Goal: Task Accomplishment & Management: Use online tool/utility

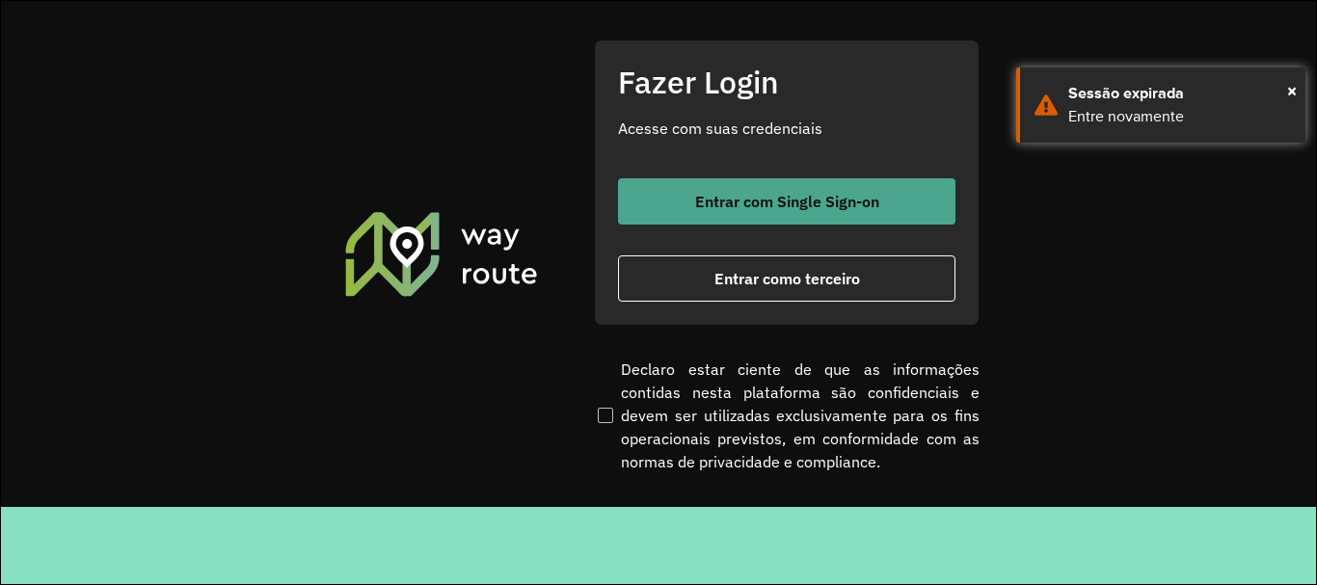
click at [767, 220] on button "Entrar com Single Sign-on" at bounding box center [786, 201] width 337 height 46
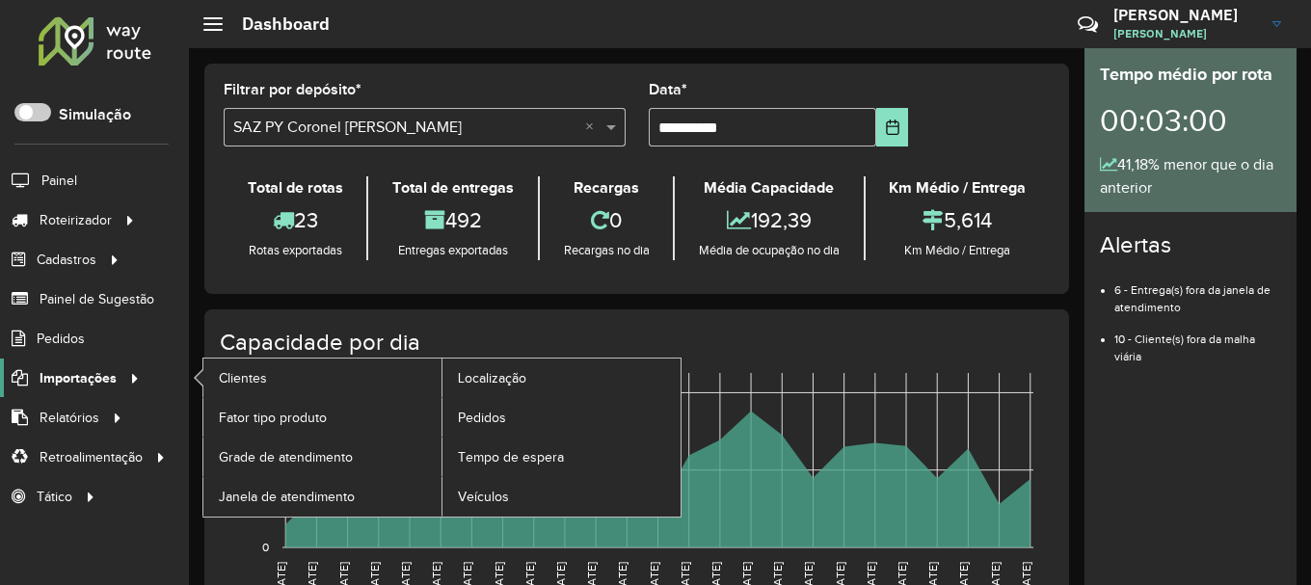
click at [136, 390] on icon at bounding box center [131, 377] width 16 height 29
click at [499, 420] on span "Pedidos" at bounding box center [483, 418] width 50 height 20
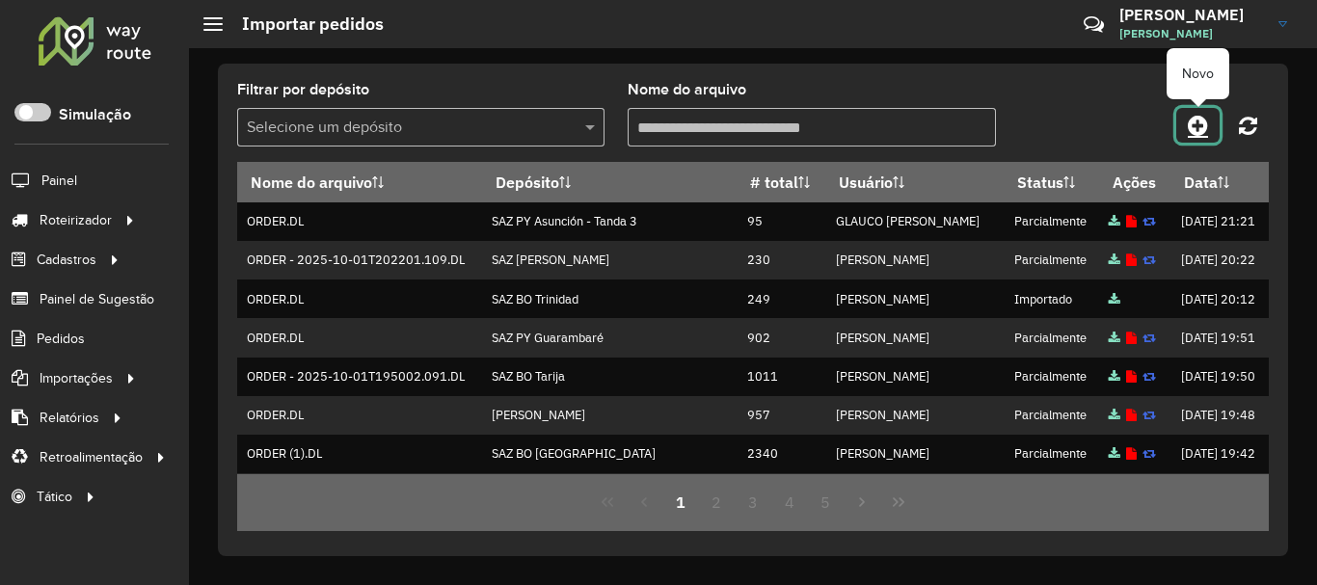
click at [1207, 132] on icon at bounding box center [1198, 125] width 20 height 23
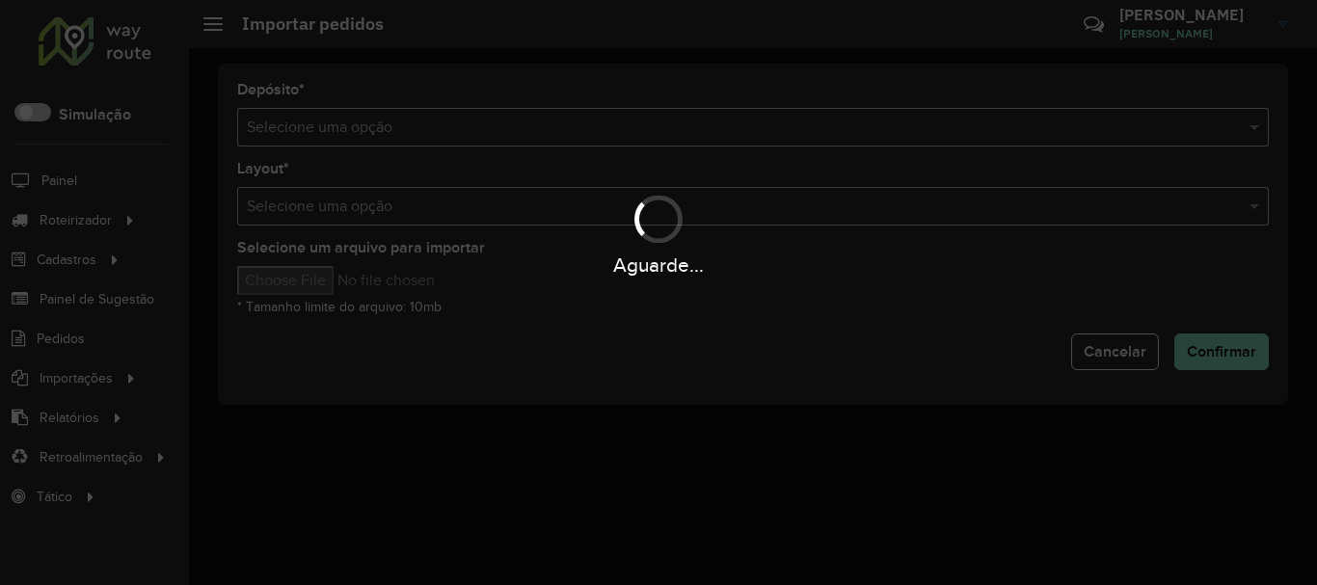
click at [930, 121] on div "Aguarde..." at bounding box center [658, 292] width 1317 height 585
click at [918, 124] on hb-app "Aguarde... Pop-up bloqueado! Seu navegador bloqueou automáticamente a abertura …" at bounding box center [658, 292] width 1317 height 585
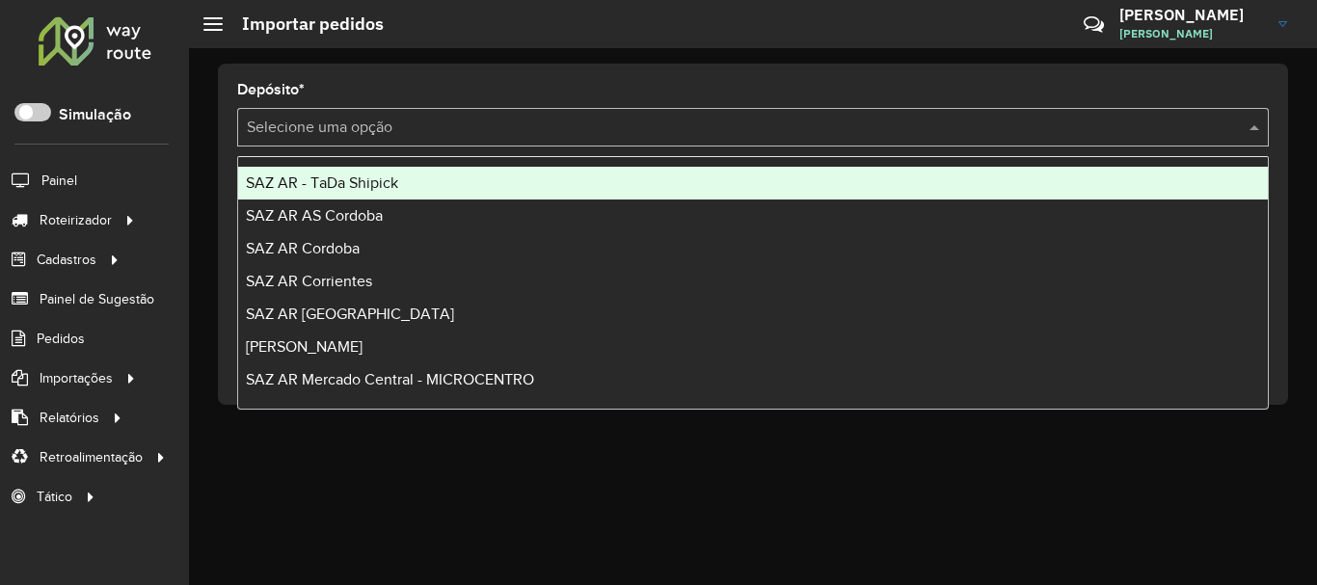
click at [918, 124] on input "text" at bounding box center [734, 128] width 974 height 23
click at [439, 181] on div "SAZ AR - TaDa Shipick" at bounding box center [753, 183] width 1030 height 33
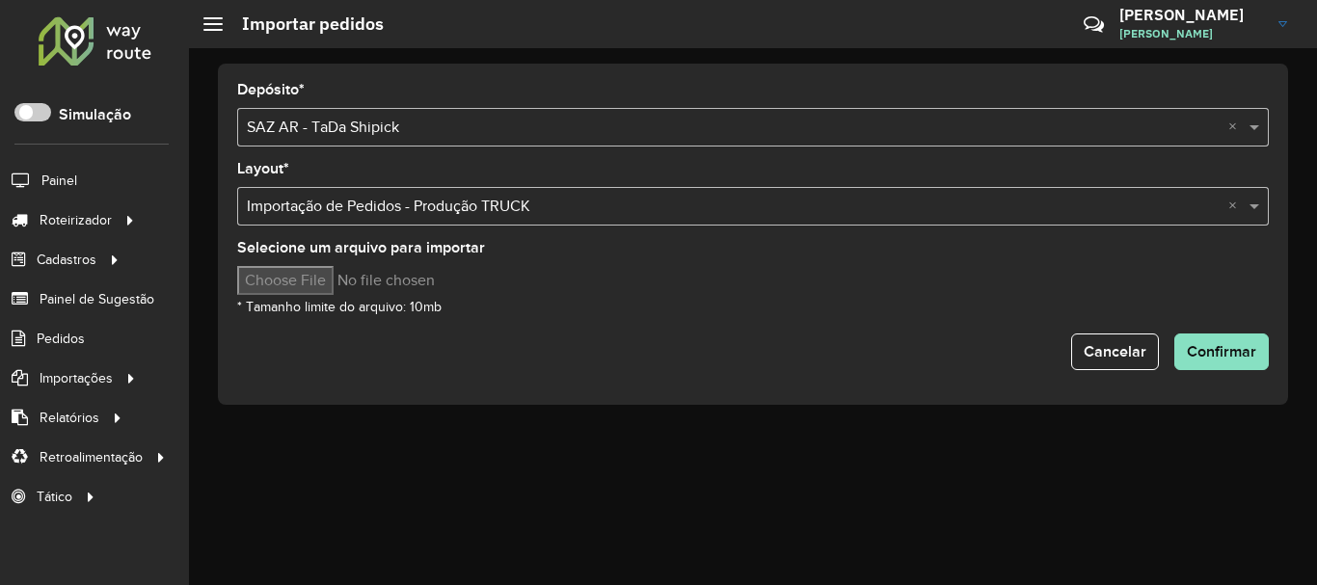
click at [345, 283] on input "Selecione um arquivo para importar" at bounding box center [401, 280] width 328 height 29
type input "**********"
click at [546, 378] on div "Depósito * Selecione uma opção × SAZ AR - TaDa Shipick × Layout * Selecione uma…" at bounding box center [753, 234] width 1070 height 341
click at [585, 327] on form "Depósito * Selecione uma opção × SAZ AR - TaDa Shipick × Layout * Selecione uma…" at bounding box center [753, 226] width 1032 height 287
click at [667, 342] on div "Cancelar Confirmar" at bounding box center [753, 352] width 1032 height 37
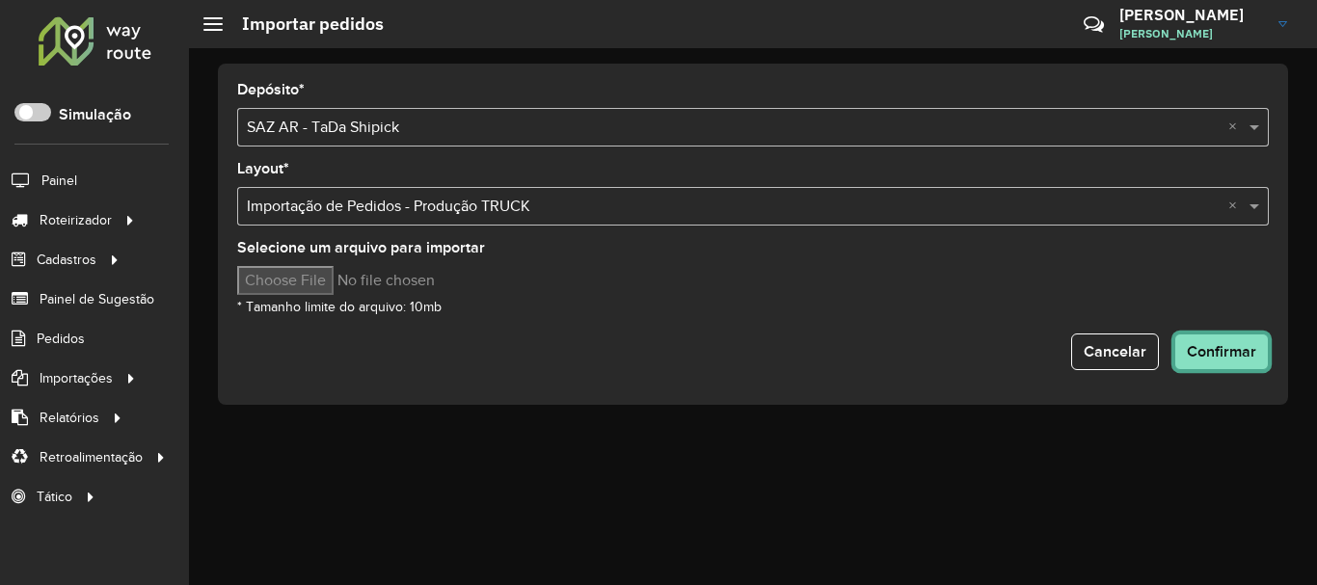
click at [1230, 357] on span "Confirmar" at bounding box center [1221, 351] width 69 height 16
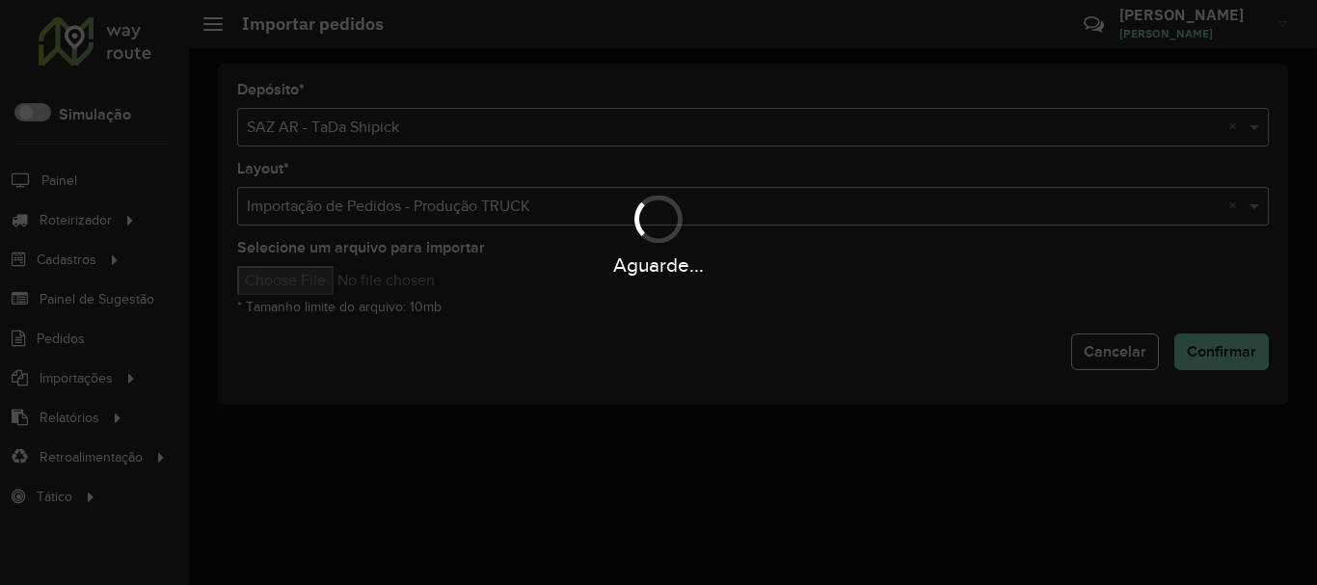
click at [709, 351] on div "Aguarde..." at bounding box center [658, 292] width 1317 height 585
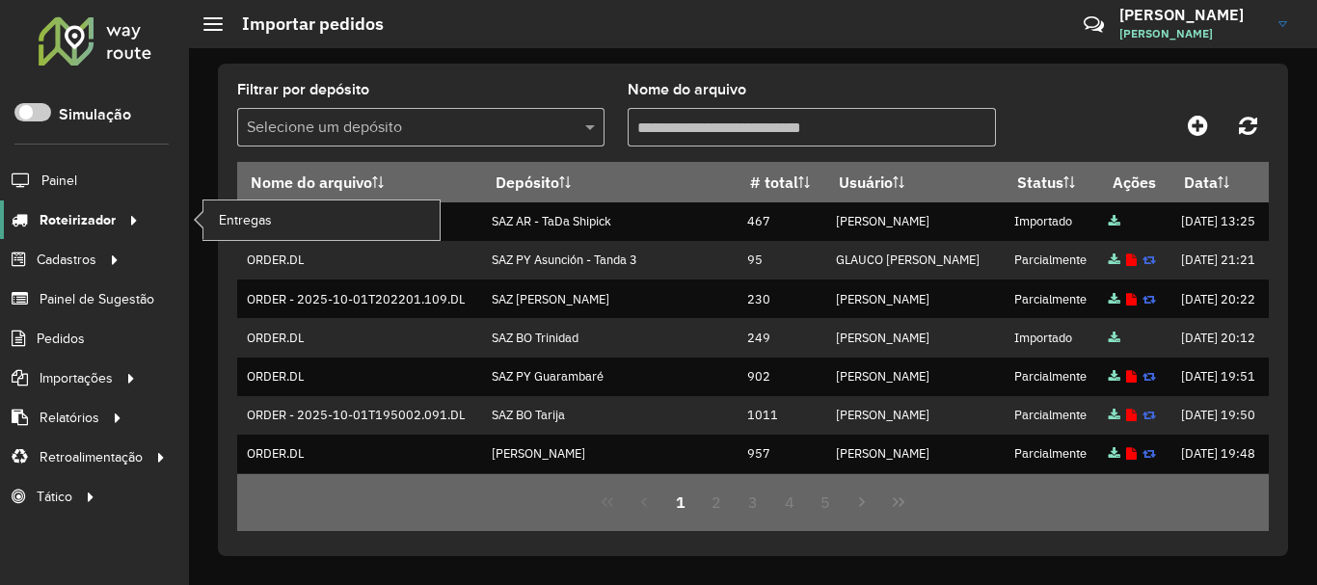
click at [85, 214] on span "Roteirizador" at bounding box center [78, 220] width 76 height 20
click at [246, 214] on span "Entregas" at bounding box center [246, 220] width 55 height 20
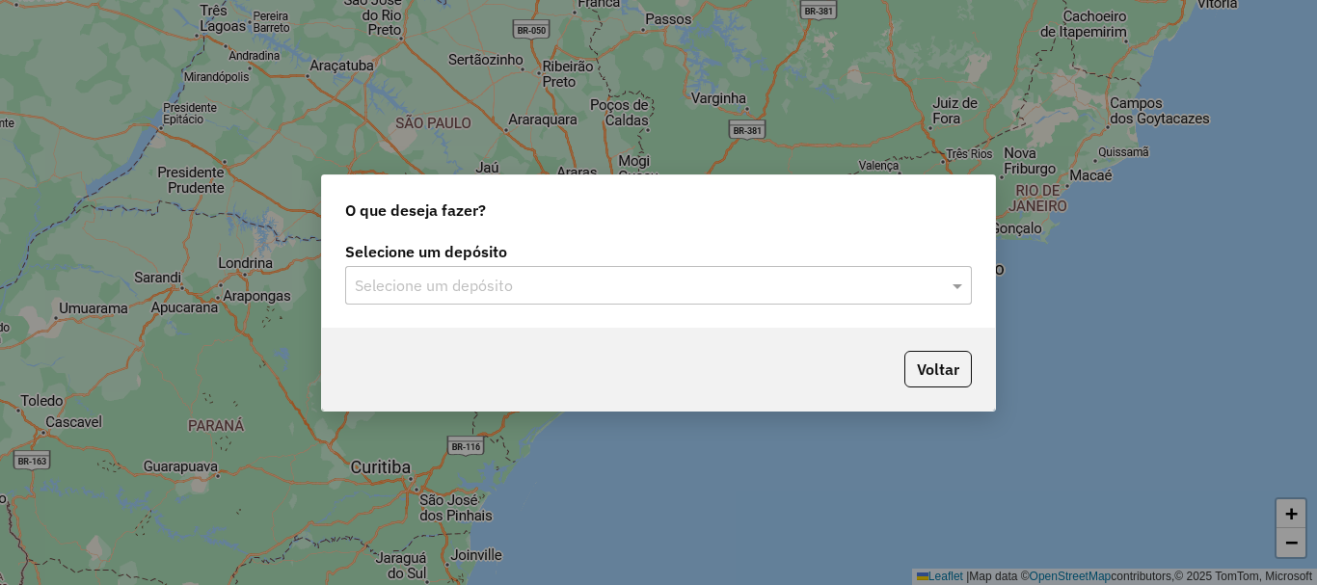
click at [488, 280] on input "text" at bounding box center [639, 286] width 569 height 23
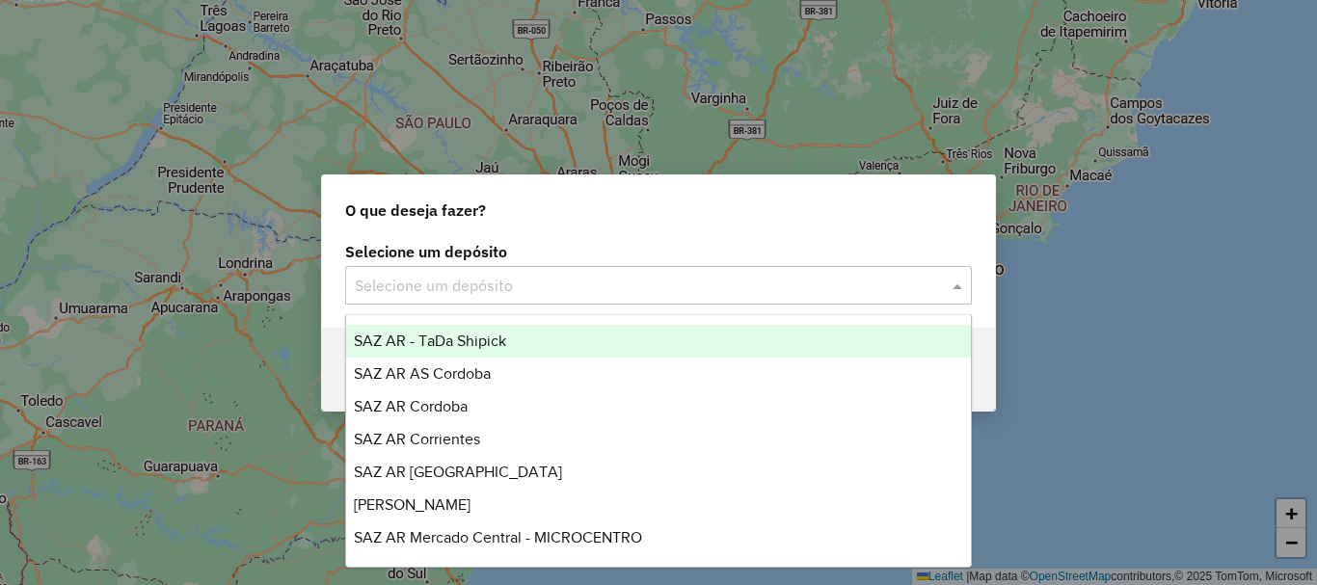
click at [469, 344] on span "SAZ AR - TaDa Shipick" at bounding box center [430, 341] width 152 height 16
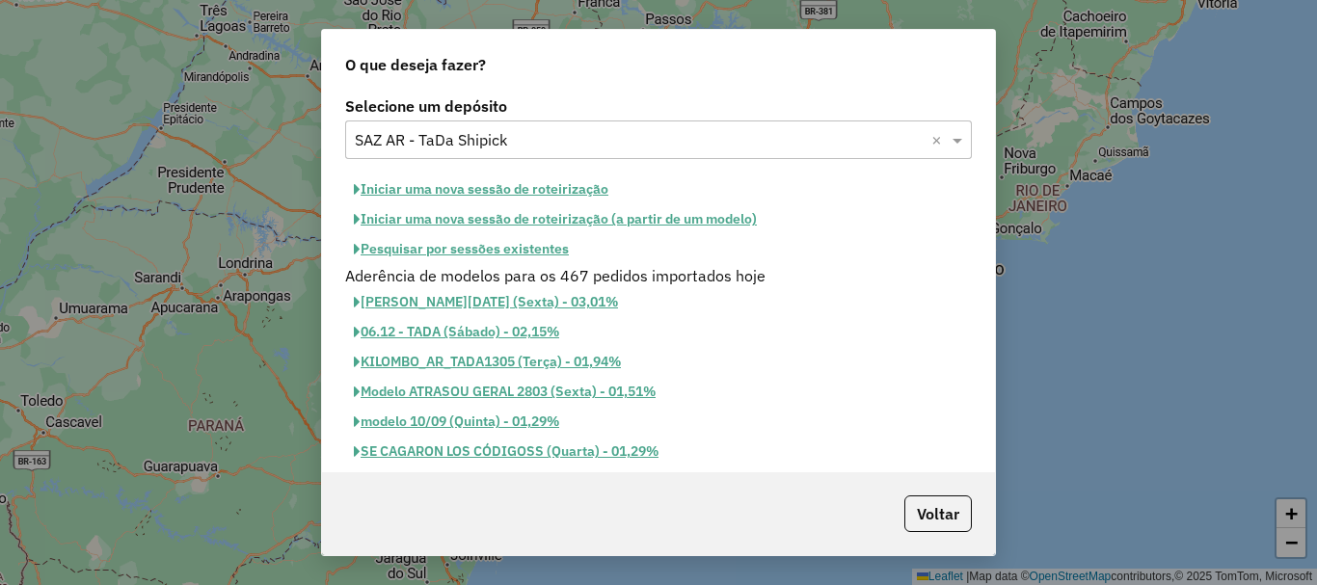
click at [508, 195] on button "Iniciar uma nova sessão de roteirização" at bounding box center [481, 190] width 272 height 30
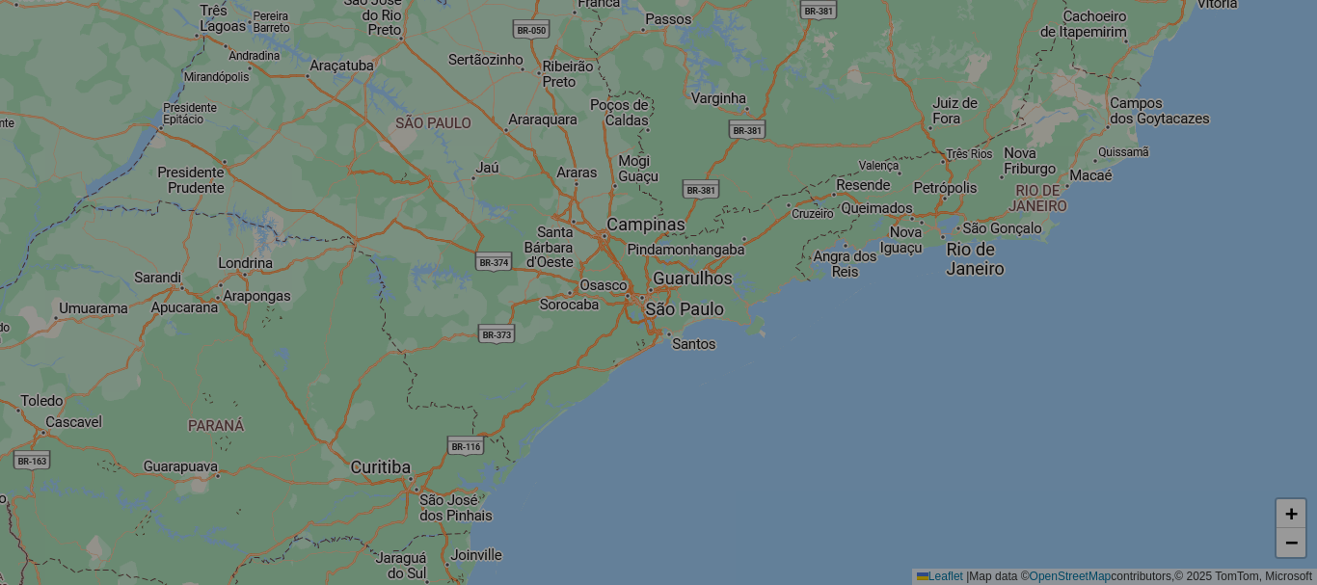
select select "*"
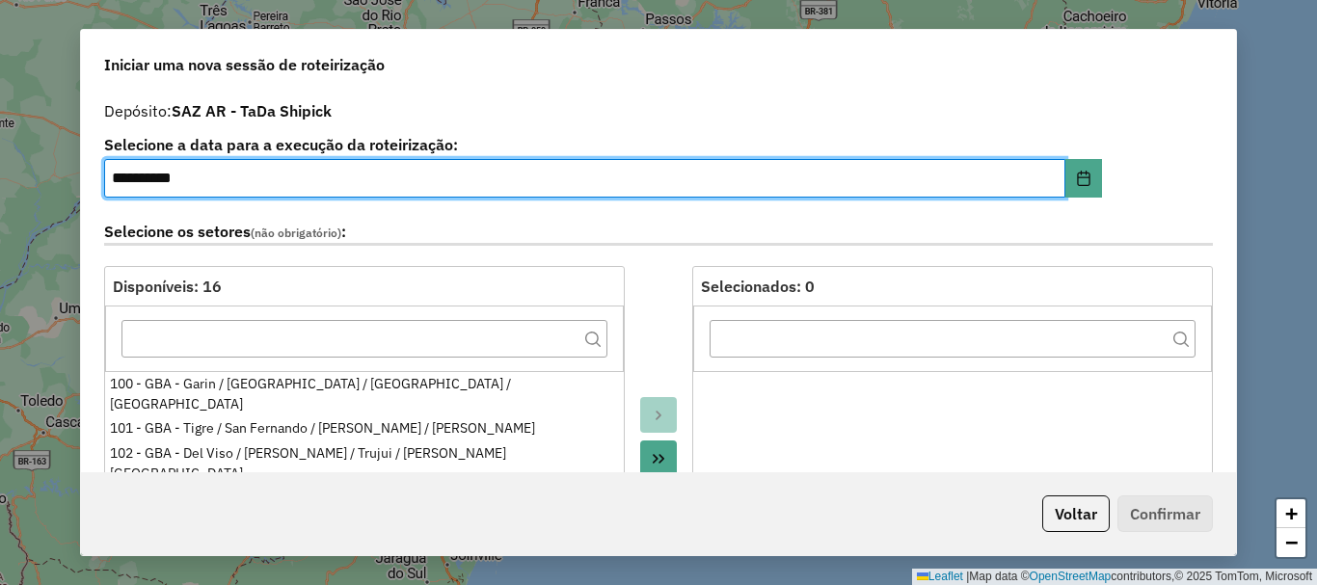
click at [782, 185] on input "**********" at bounding box center [584, 178] width 961 height 39
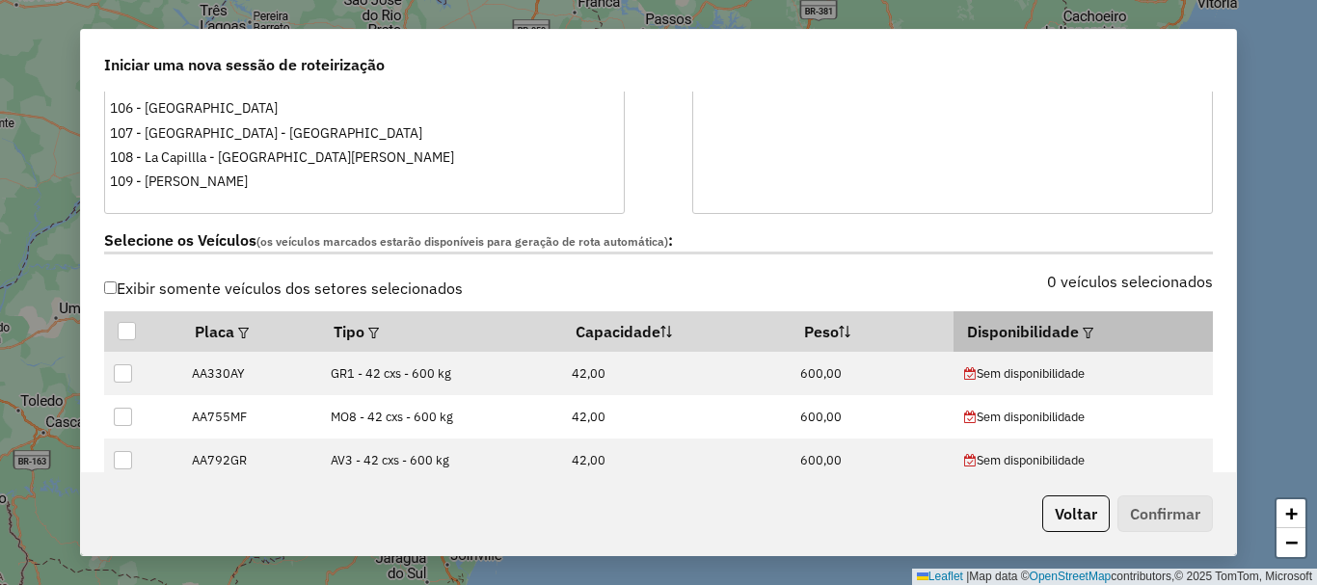
click at [1083, 333] on em at bounding box center [1088, 333] width 11 height 11
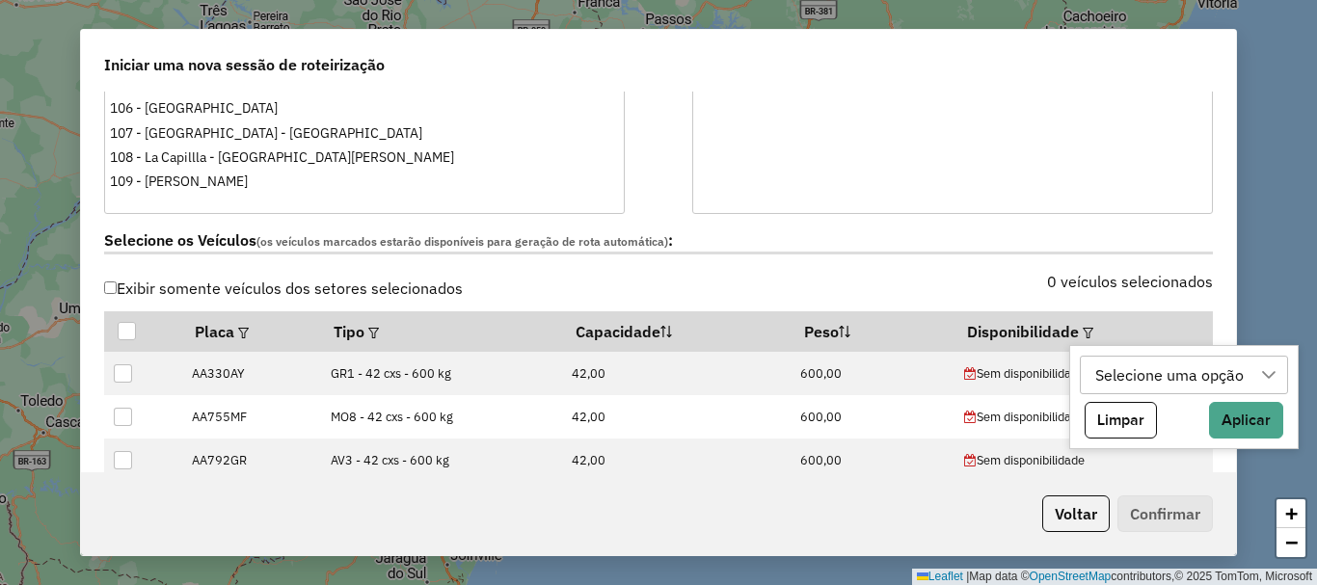
click at [1099, 363] on div "Selecione uma opção" at bounding box center [1170, 375] width 162 height 37
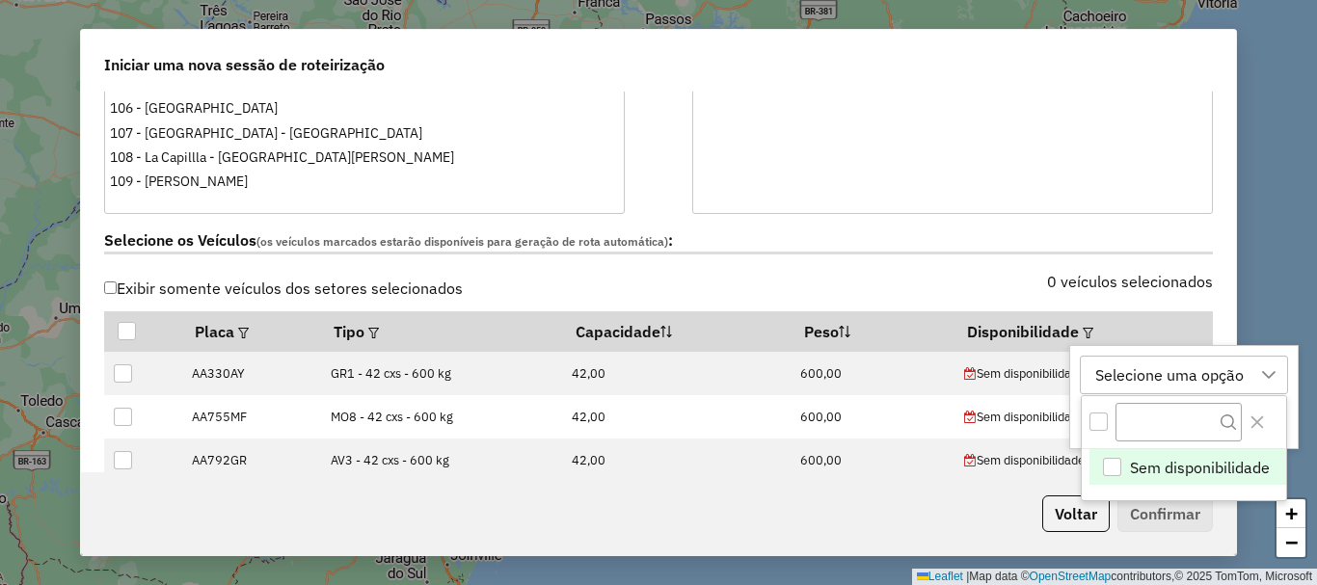
click at [1137, 373] on div "Selecione uma opção" at bounding box center [1170, 375] width 162 height 37
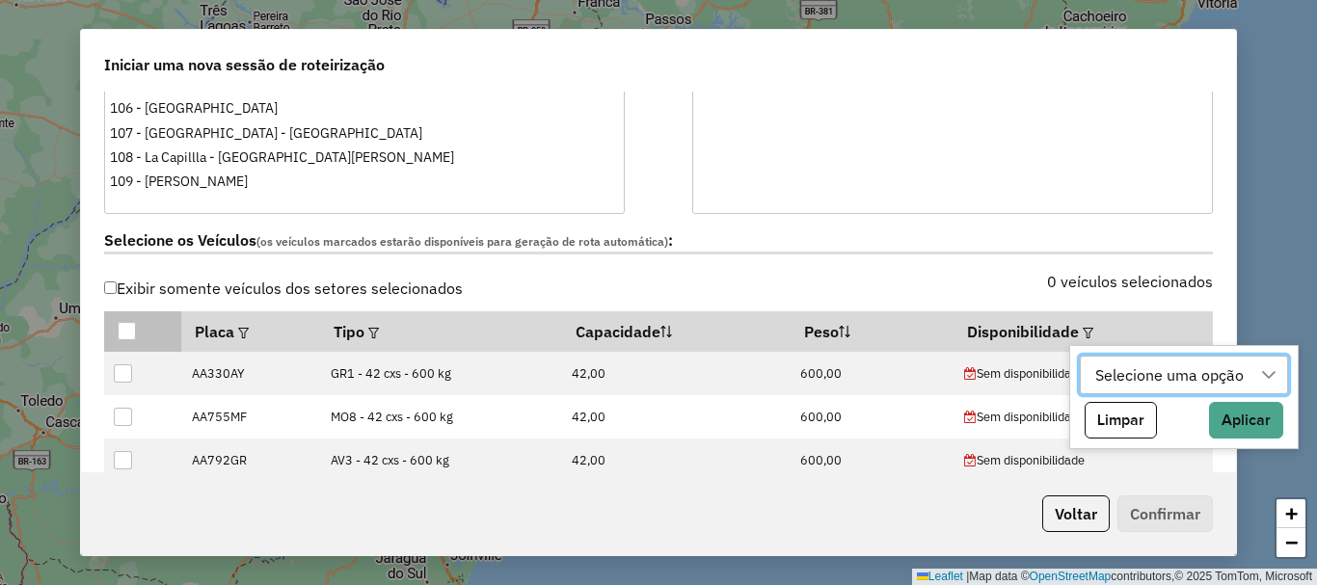
click at [129, 327] on div at bounding box center [127, 331] width 18 height 18
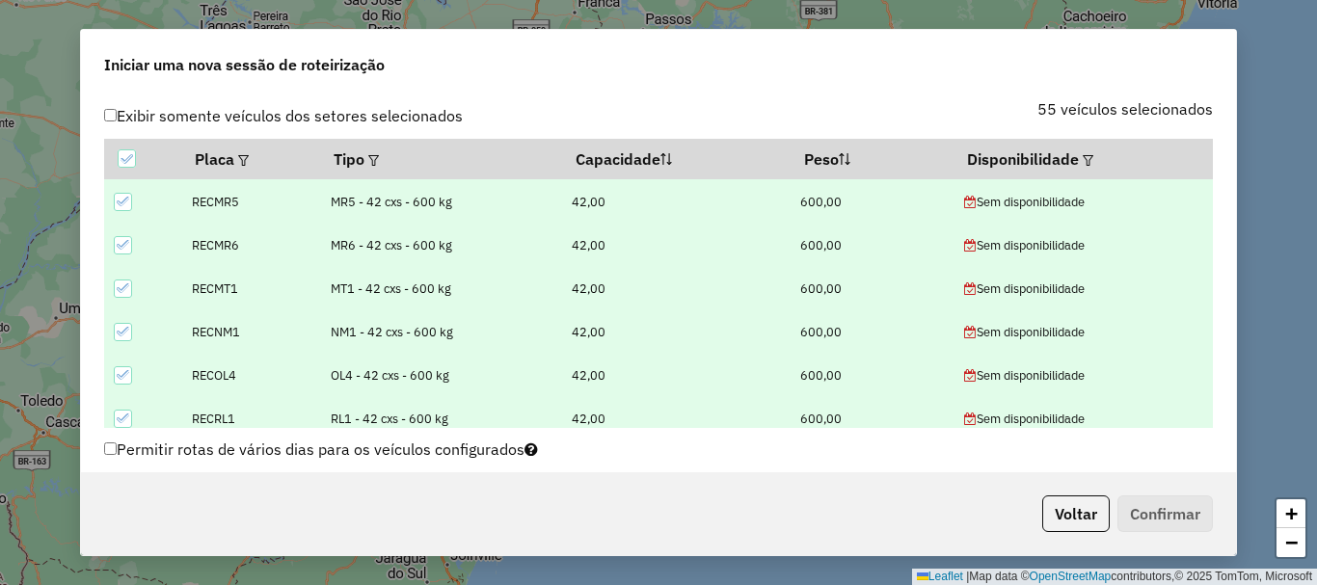
scroll to position [2139, 0]
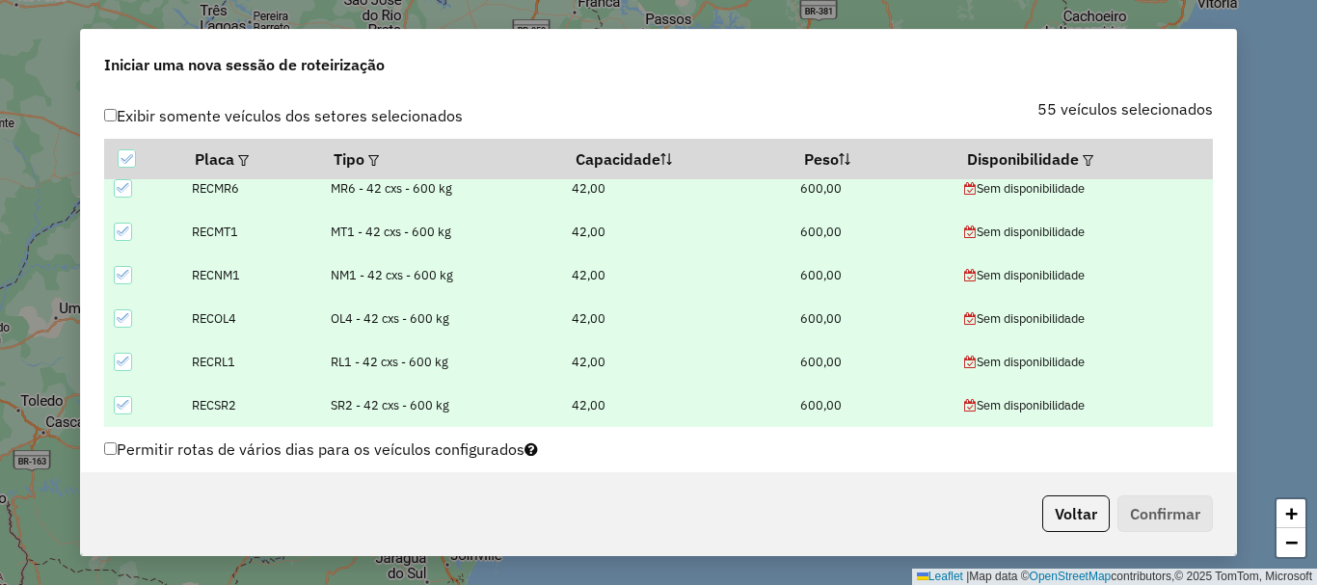
click at [122, 405] on icon at bounding box center [123, 404] width 13 height 13
click at [118, 356] on icon at bounding box center [123, 361] width 13 height 13
click at [121, 323] on icon at bounding box center [123, 317] width 13 height 13
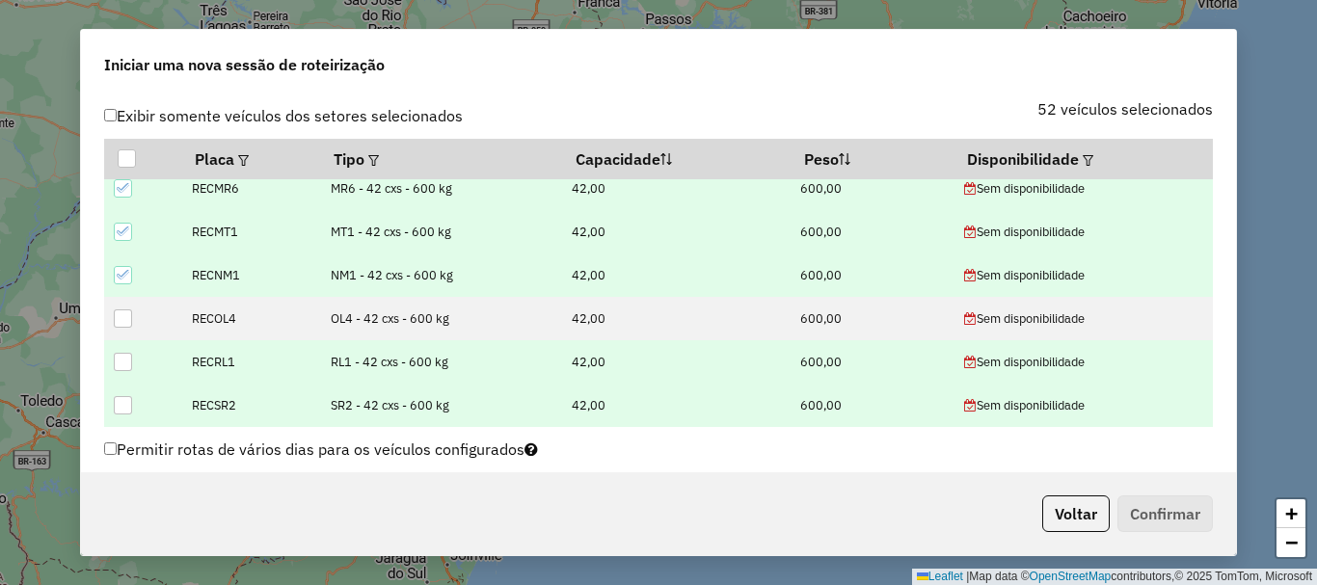
click at [120, 277] on icon at bounding box center [123, 274] width 13 height 13
click at [118, 224] on div at bounding box center [123, 232] width 18 height 18
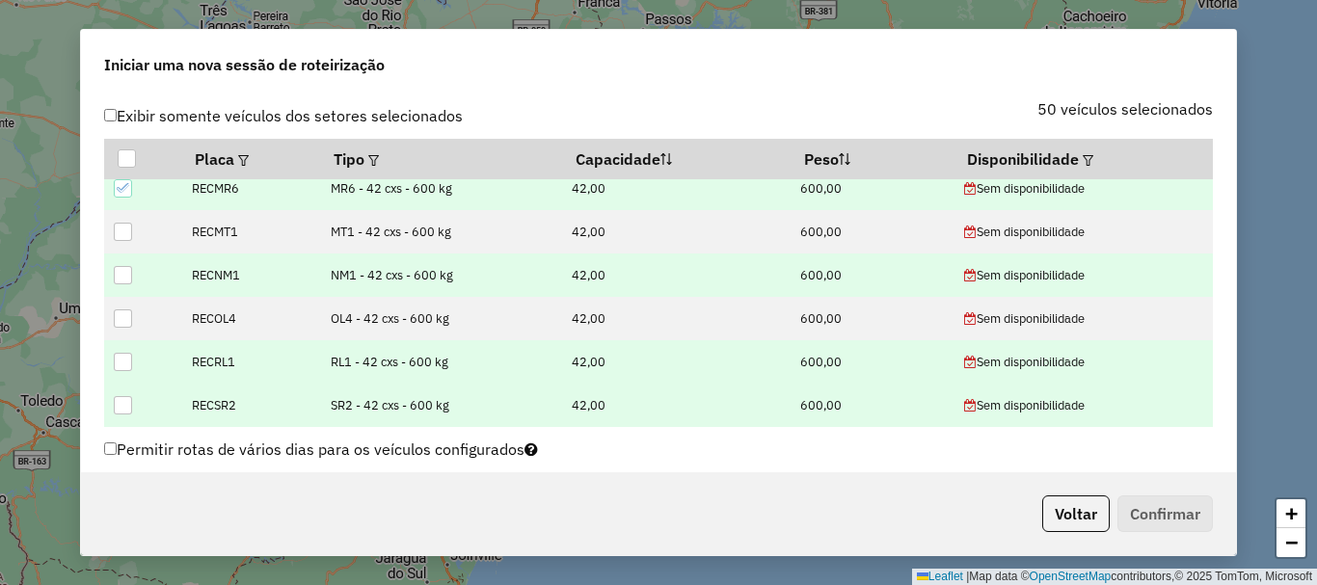
click at [124, 186] on icon at bounding box center [123, 187] width 13 height 13
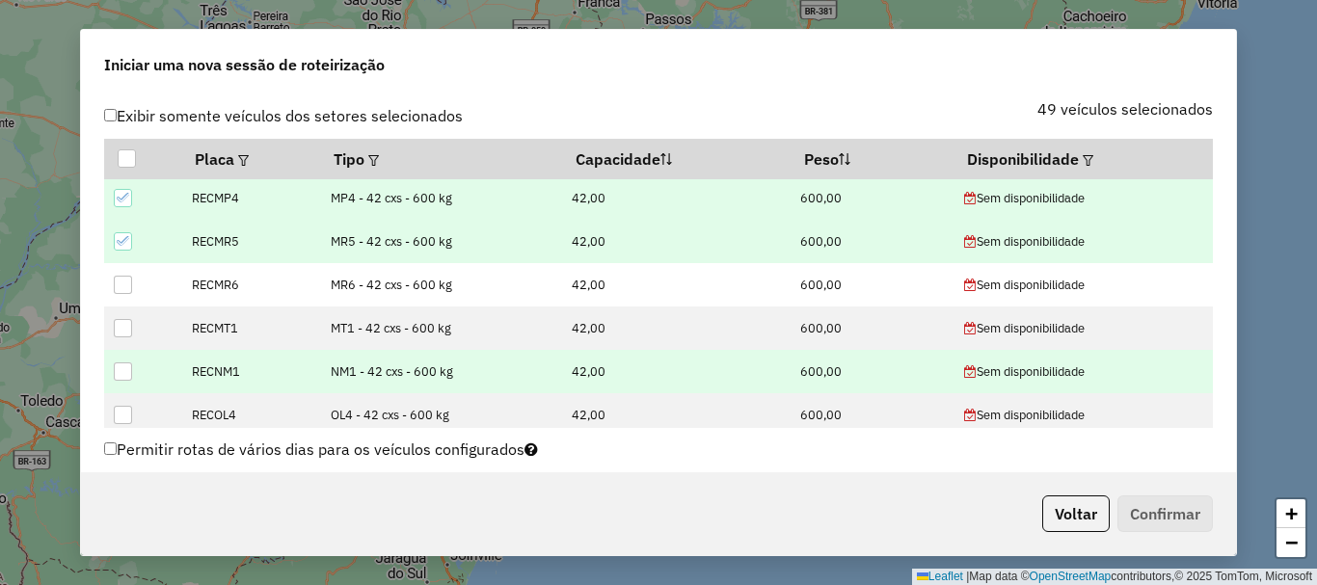
scroll to position [1946, 0]
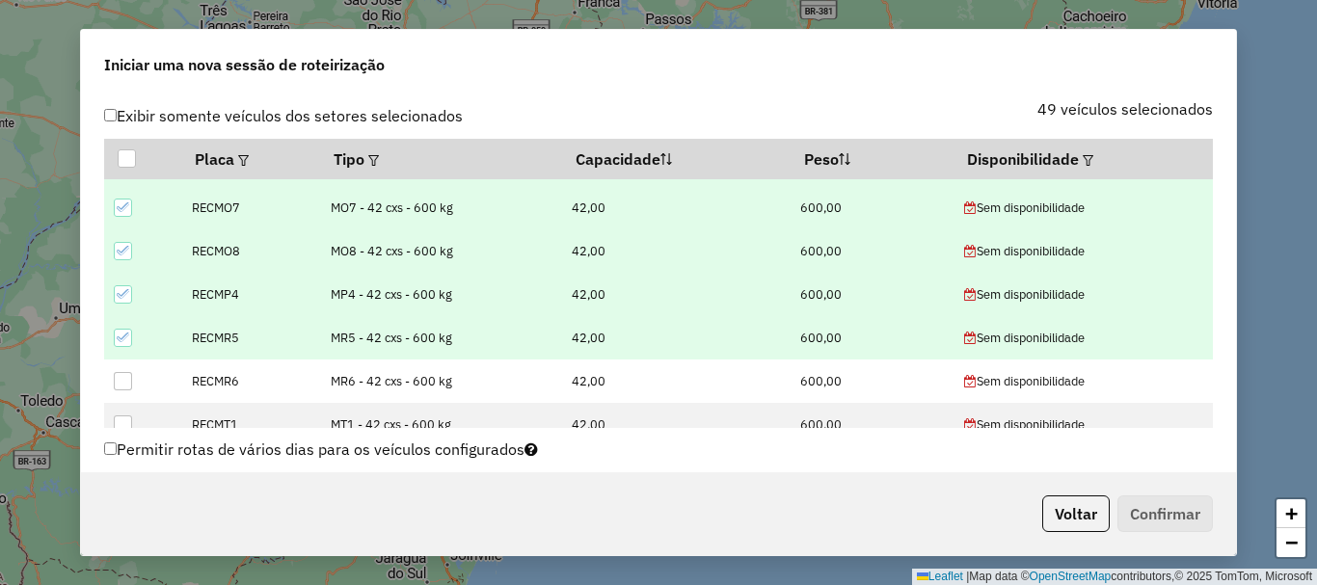
click at [117, 338] on icon at bounding box center [123, 337] width 13 height 13
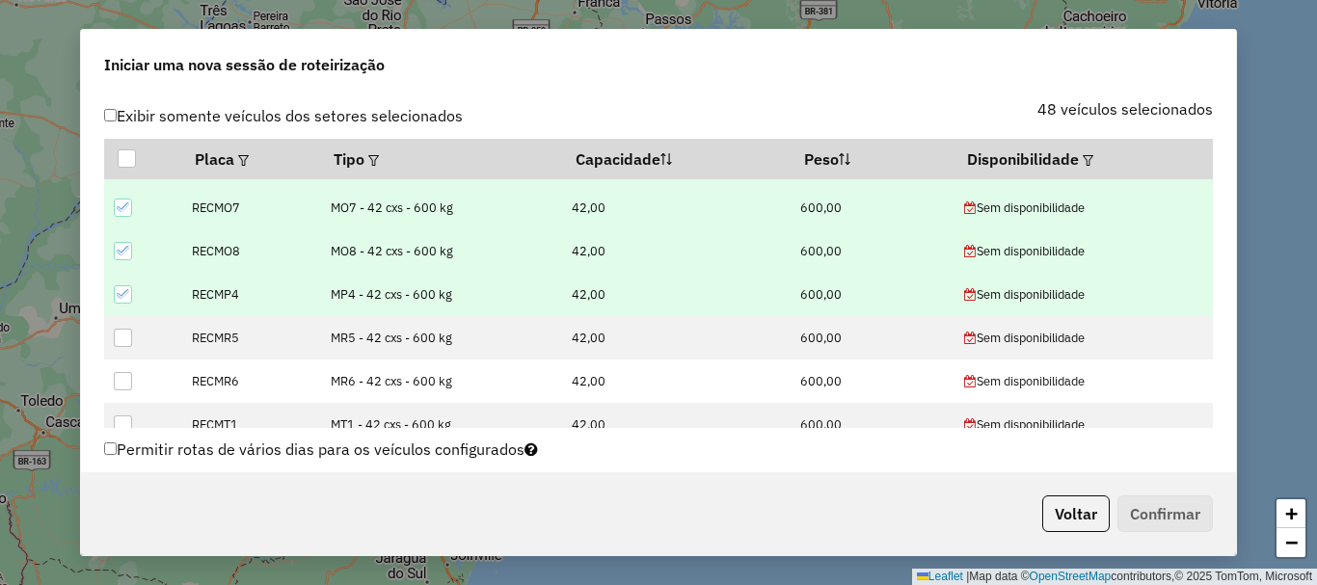
click at [122, 296] on icon at bounding box center [123, 293] width 13 height 13
drag, startPoint x: 126, startPoint y: 256, endPoint x: 125, endPoint y: 241, distance: 14.5
click at [126, 255] on icon at bounding box center [123, 250] width 13 height 13
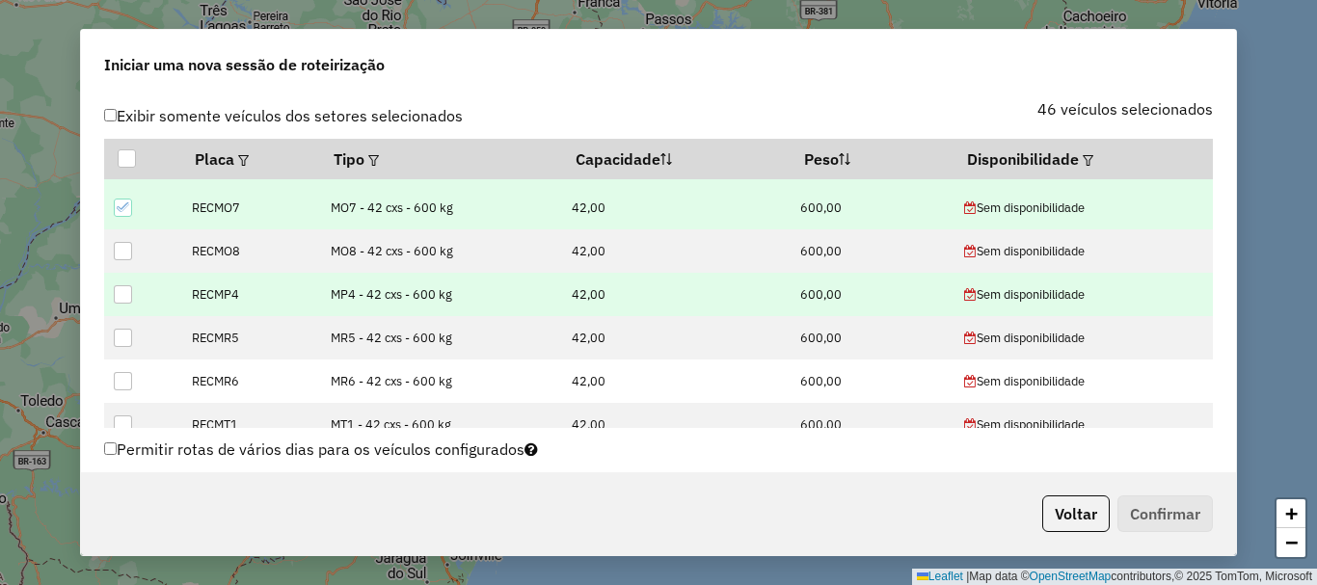
click at [123, 211] on icon at bounding box center [123, 207] width 13 height 13
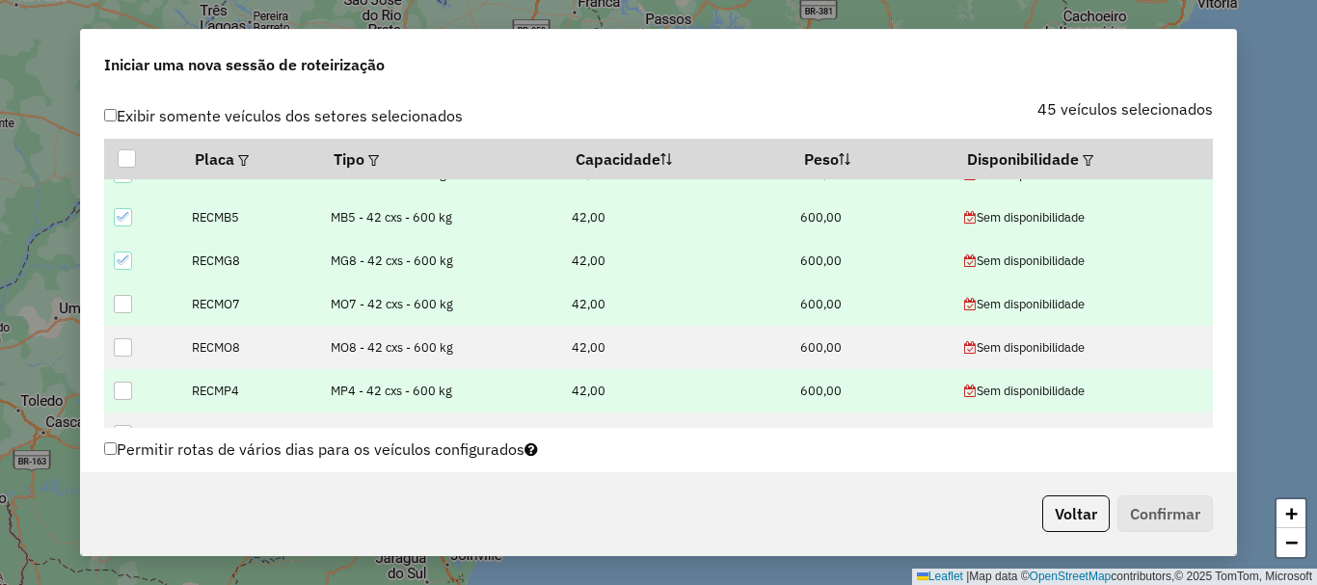
scroll to position [1657, 0]
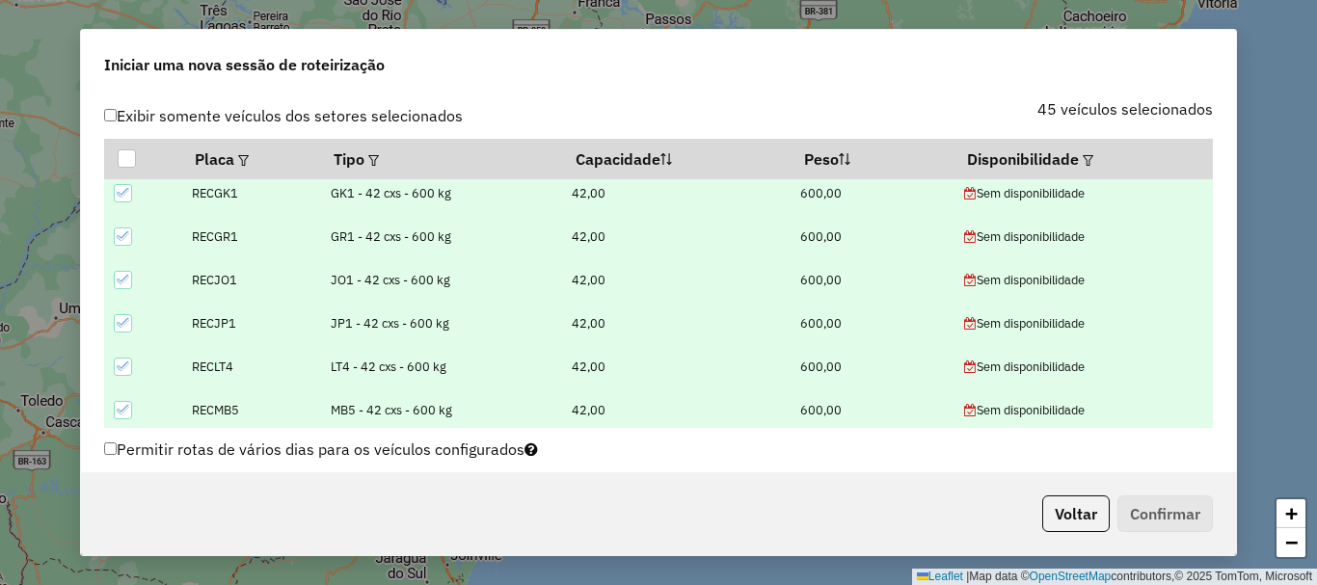
click at [121, 412] on icon at bounding box center [123, 409] width 13 height 13
click at [128, 360] on icon at bounding box center [123, 366] width 13 height 13
click at [126, 318] on icon at bounding box center [123, 322] width 13 height 13
click at [114, 273] on div at bounding box center [123, 280] width 18 height 18
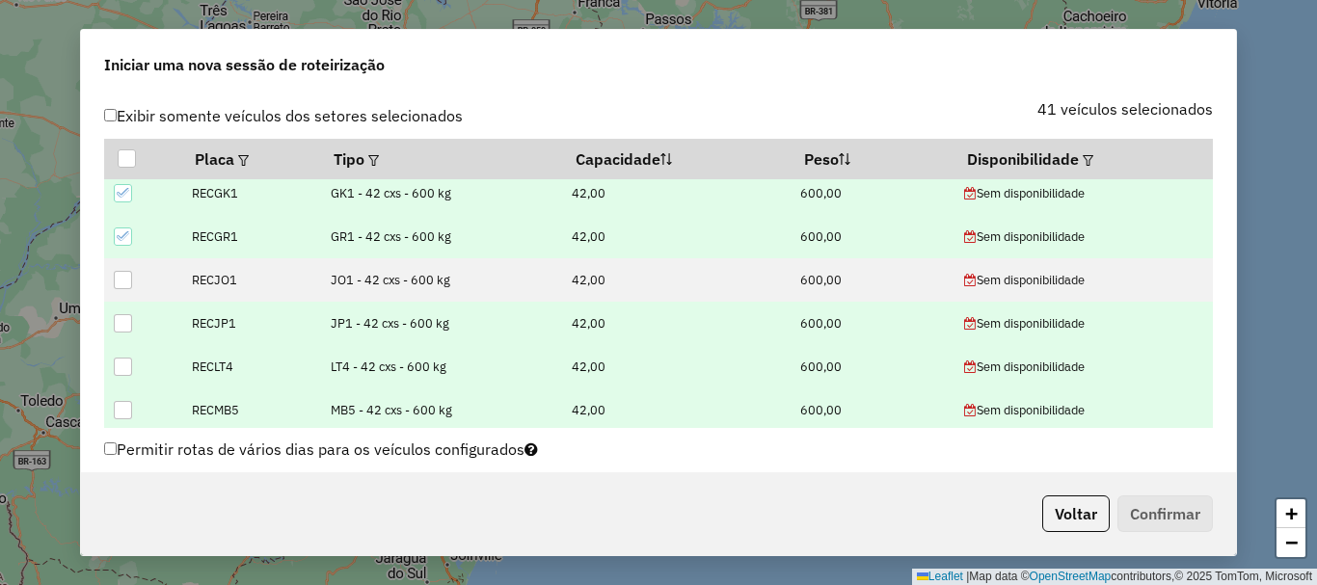
click at [121, 239] on icon at bounding box center [123, 235] width 13 height 13
click at [121, 200] on icon at bounding box center [123, 192] width 13 height 13
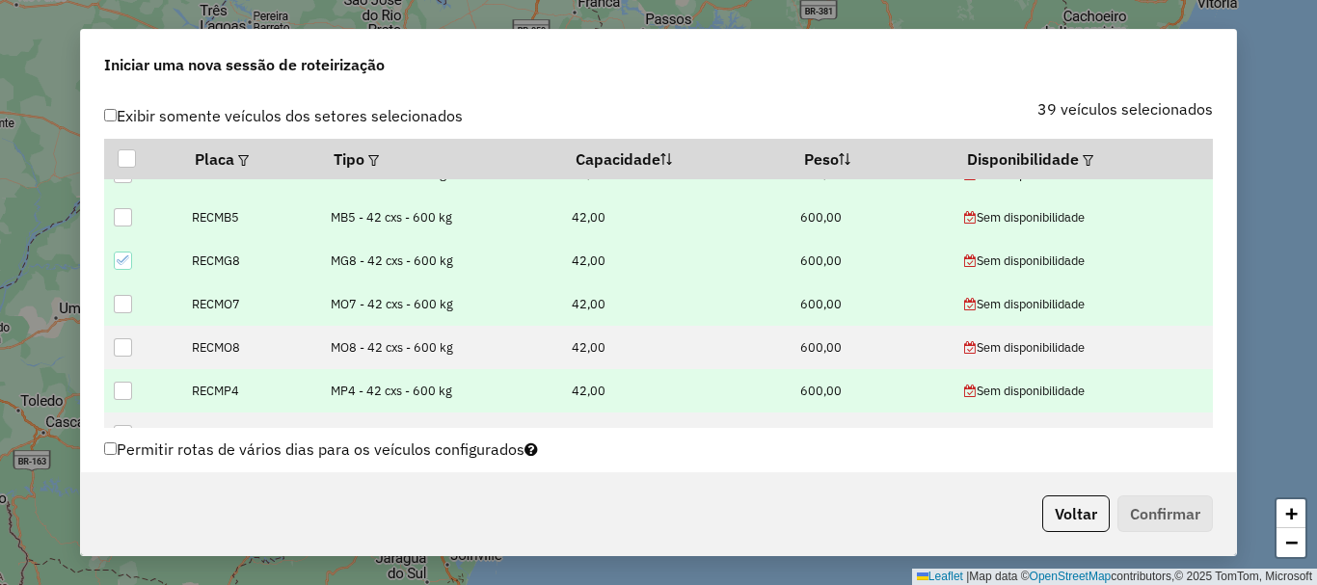
click at [122, 265] on icon at bounding box center [123, 260] width 13 height 13
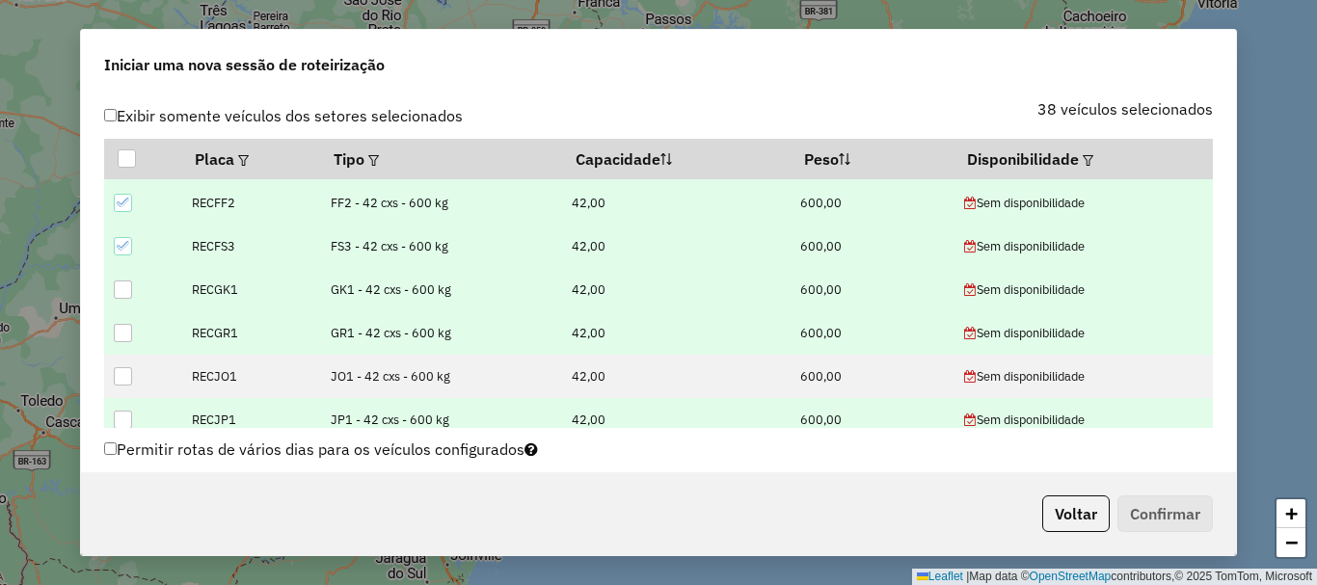
scroll to position [1464, 0]
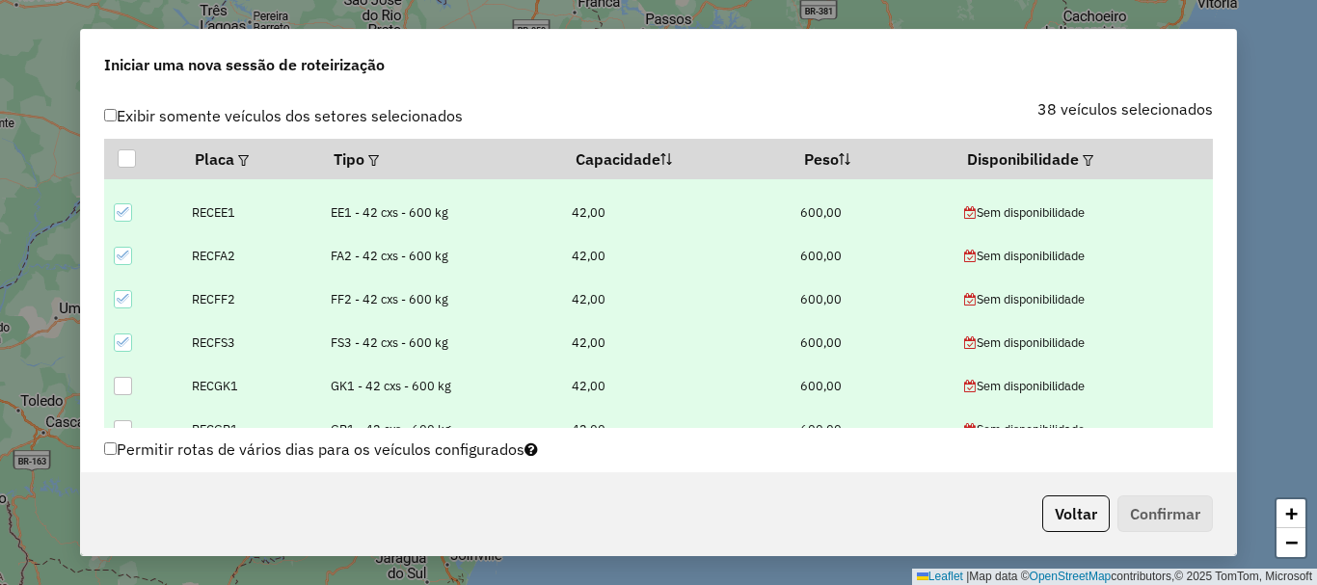
click at [126, 342] on icon at bounding box center [123, 342] width 13 height 13
click at [122, 302] on icon at bounding box center [123, 299] width 13 height 9
click at [128, 256] on icon at bounding box center [123, 255] width 13 height 13
click at [118, 206] on icon at bounding box center [123, 211] width 13 height 13
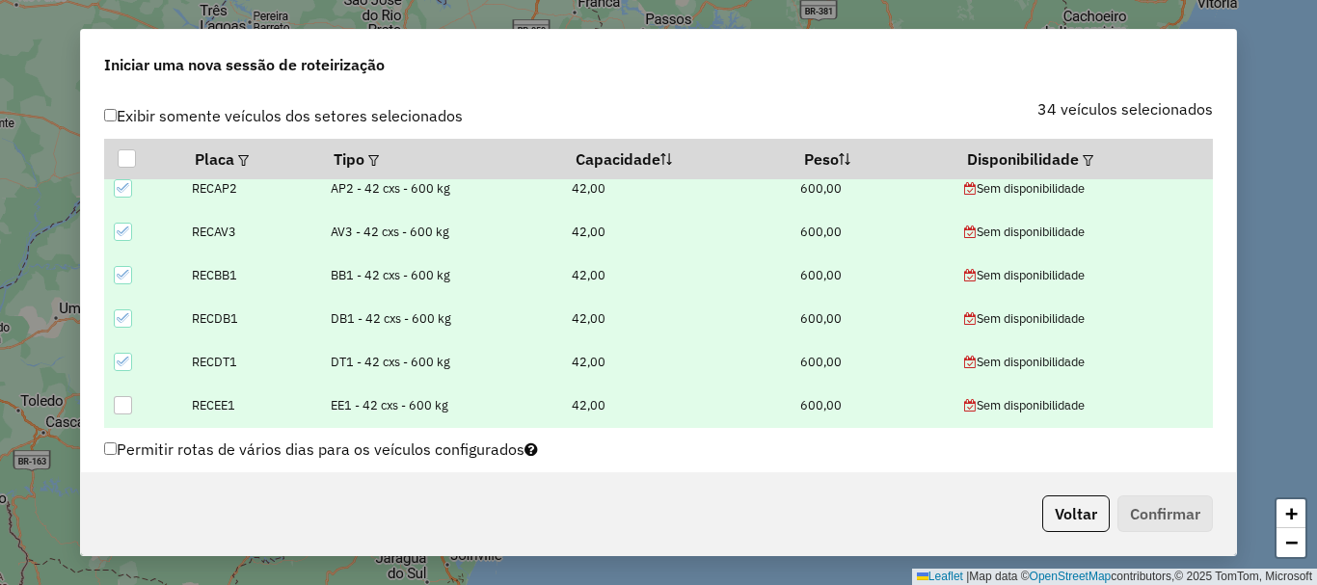
click at [120, 363] on icon at bounding box center [123, 361] width 13 height 13
click at [124, 313] on icon at bounding box center [123, 317] width 13 height 13
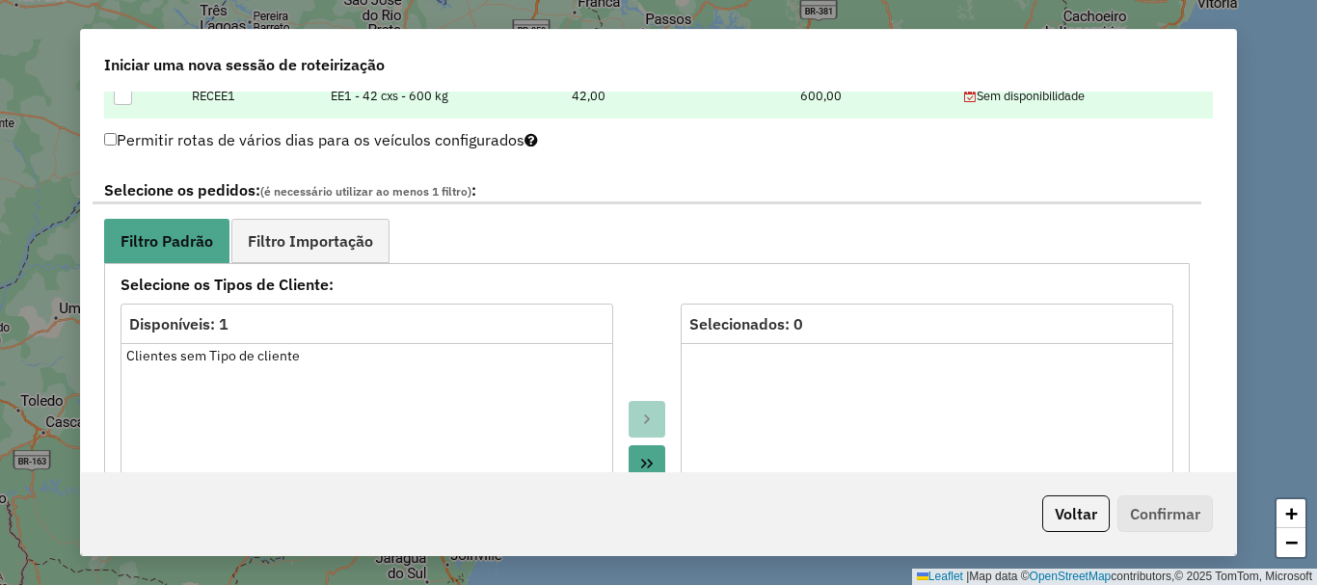
scroll to position [996, 0]
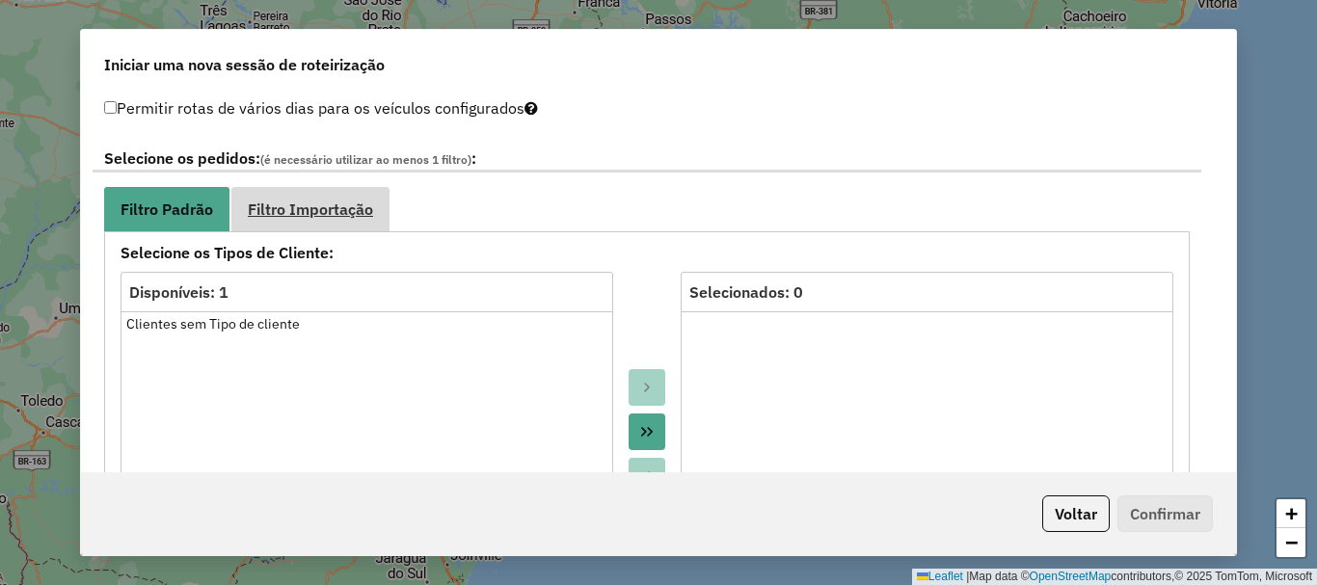
click at [265, 199] on link "Filtro Importação" at bounding box center [310, 208] width 158 height 43
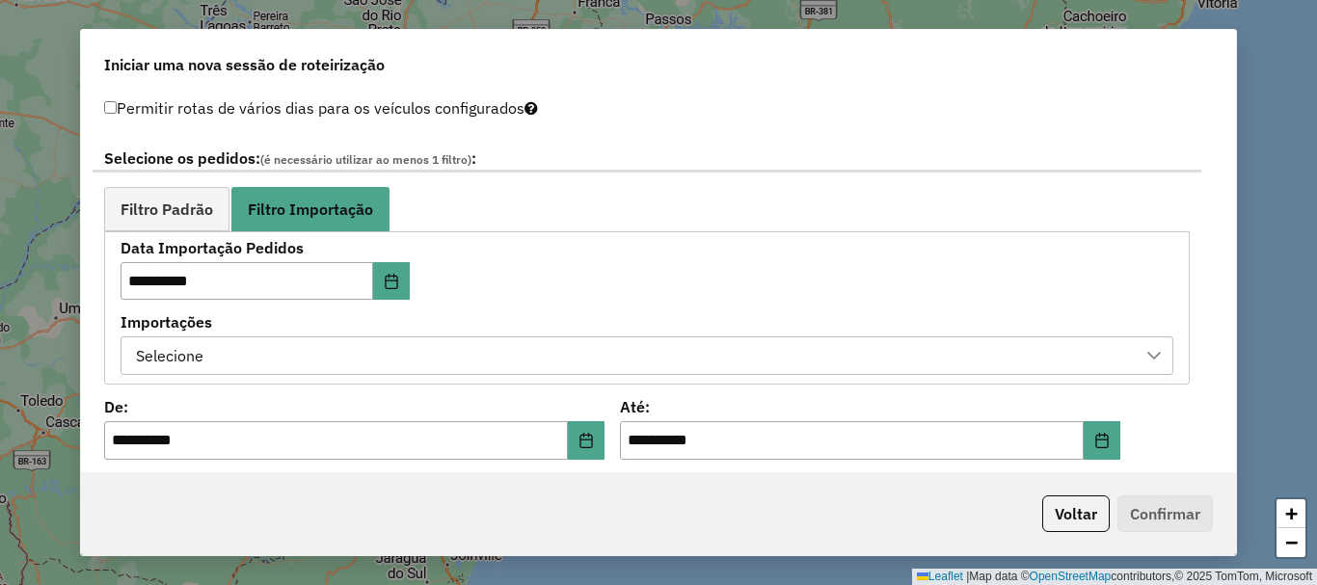
click at [474, 372] on div "Selecione" at bounding box center [632, 355] width 1007 height 37
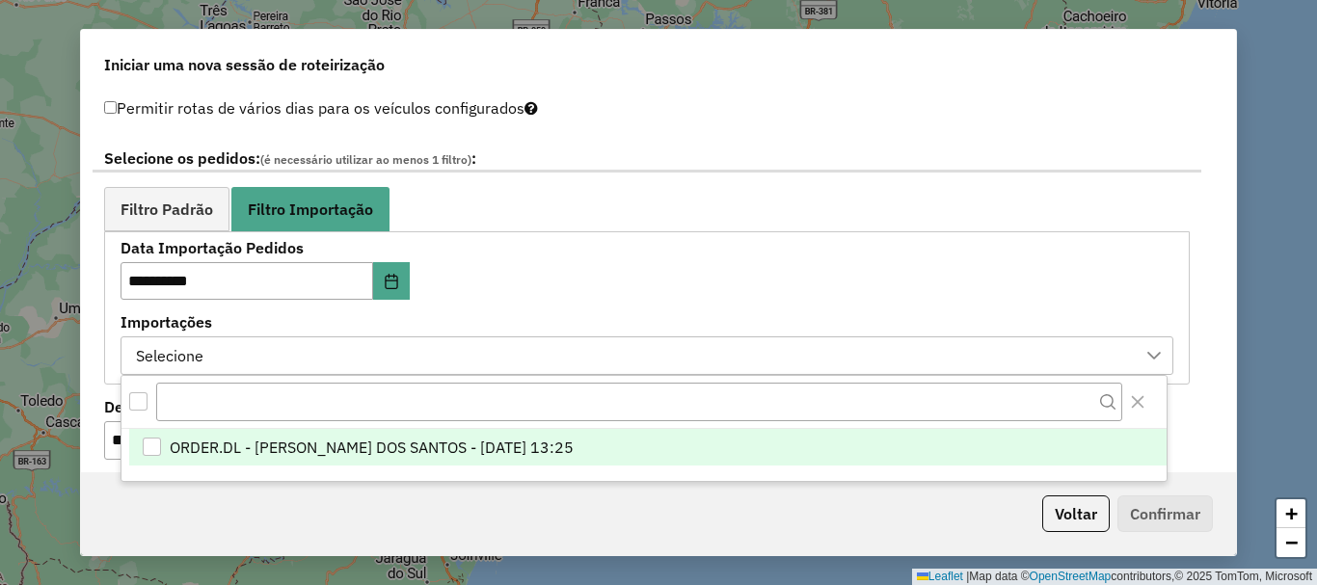
click at [527, 449] on span "ORDER.DL - BRUNO CORDEIRO DOS SANTOS - 02/10/2025 13:25" at bounding box center [372, 447] width 404 height 23
click at [534, 282] on div "**********" at bounding box center [340, 271] width 439 height 60
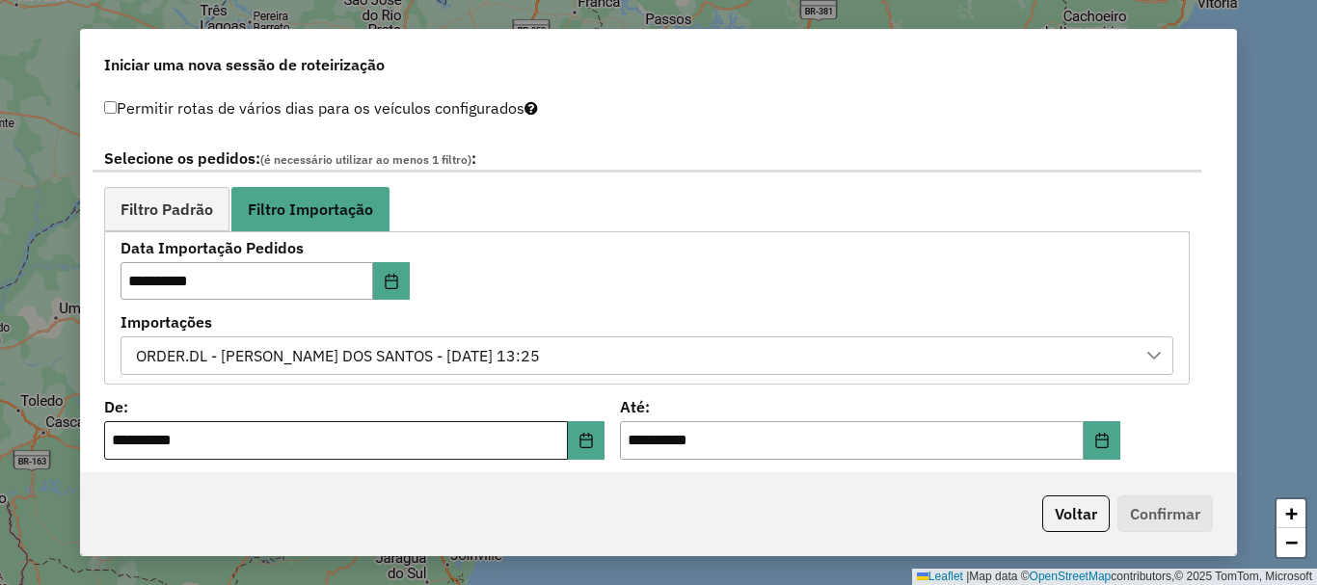
scroll to position [1189, 0]
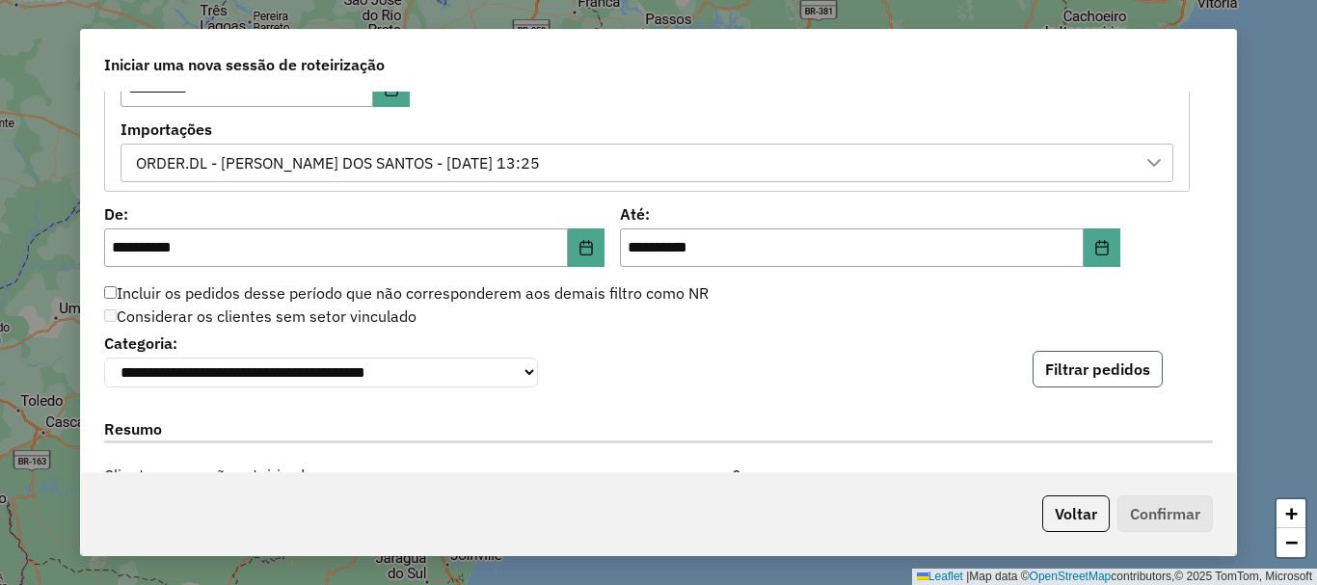
click at [1092, 366] on button "Filtrar pedidos" at bounding box center [1098, 369] width 130 height 37
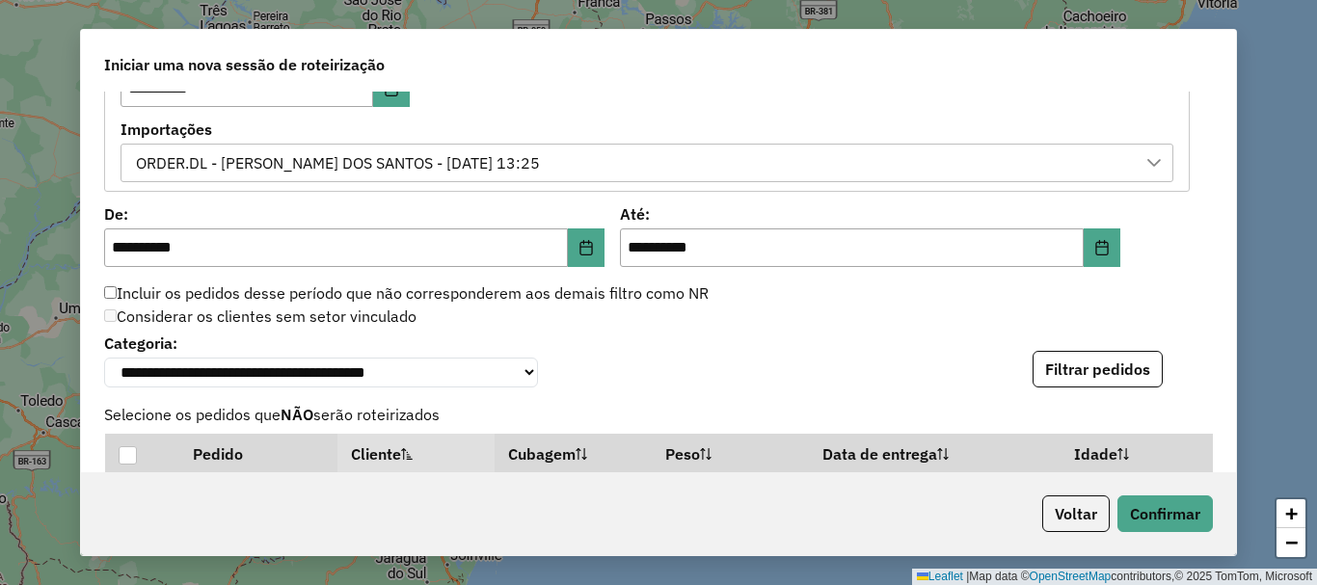
click at [814, 317] on div "Considerar os clientes sem setor vinculado" at bounding box center [647, 317] width 1109 height 23
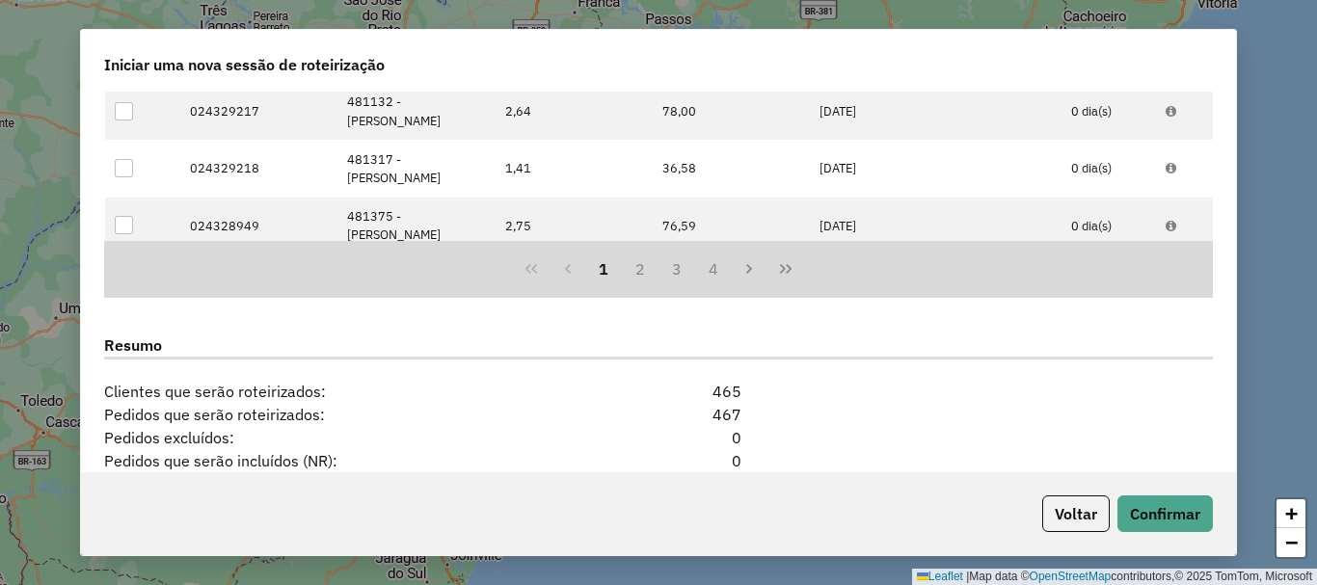
scroll to position [1864, 0]
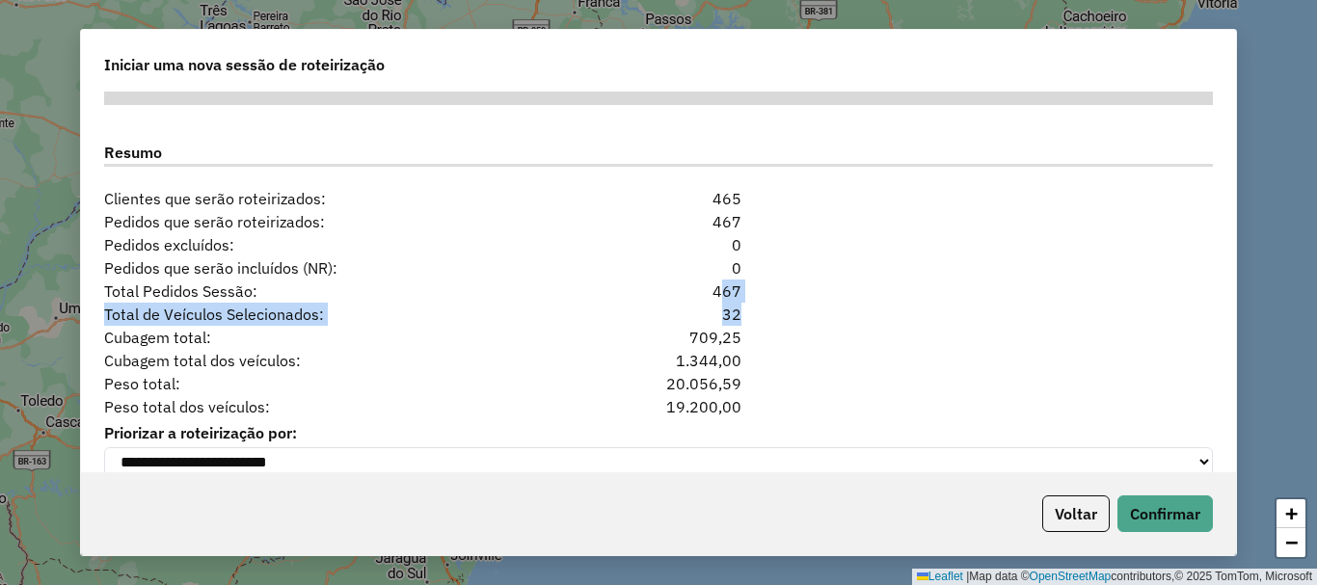
drag, startPoint x: 769, startPoint y: 311, endPoint x: 634, endPoint y: 292, distance: 136.4
click at [619, 288] on div "**********" at bounding box center [658, 282] width 1155 height 380
click at [849, 267] on div "Pedidos que serão incluídos (NR): 0" at bounding box center [659, 267] width 1132 height 23
click at [1154, 510] on button "Confirmar" at bounding box center [1165, 514] width 95 height 37
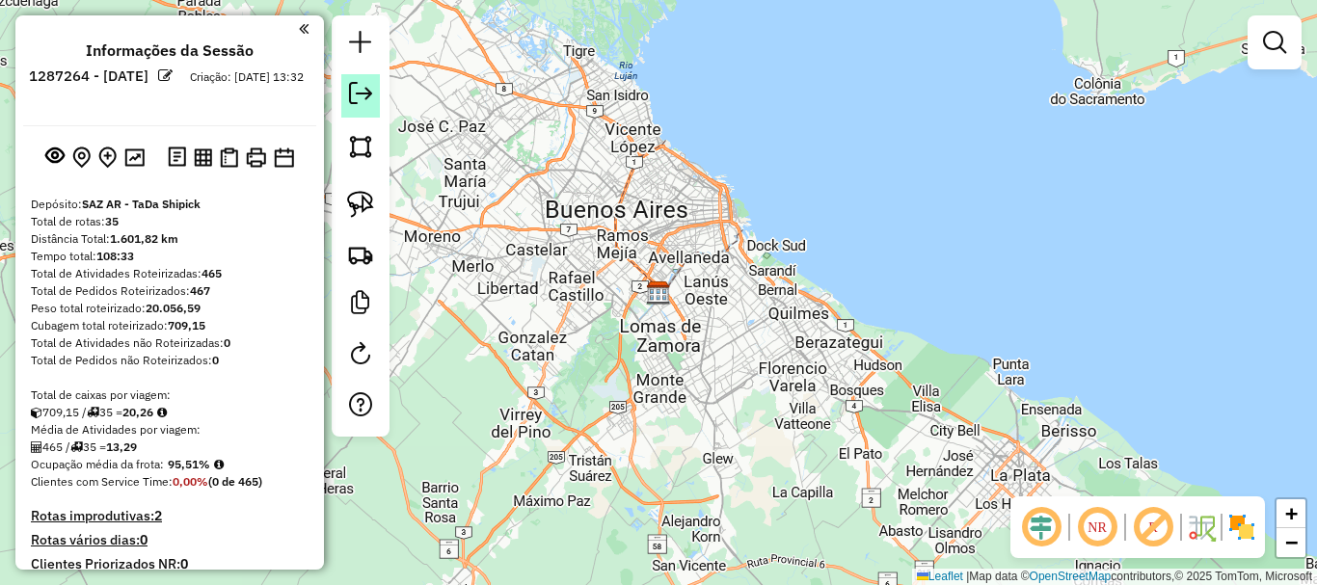
click at [363, 88] on em at bounding box center [360, 93] width 23 height 23
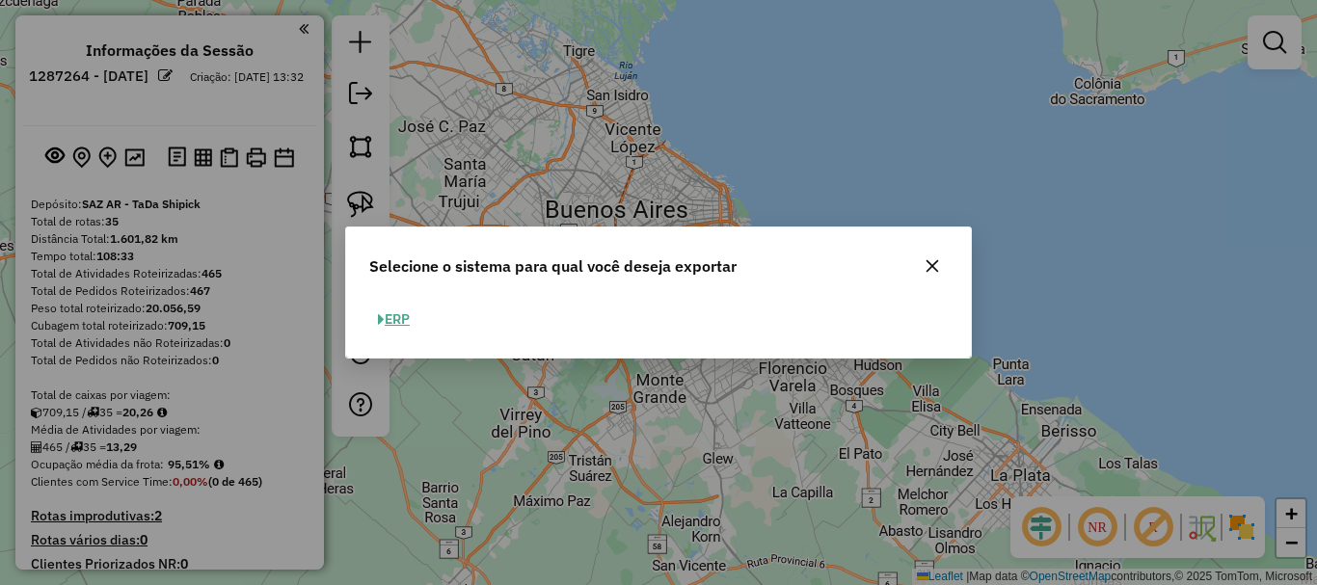
click at [398, 313] on button "ERP" at bounding box center [393, 320] width 49 height 30
select select "**"
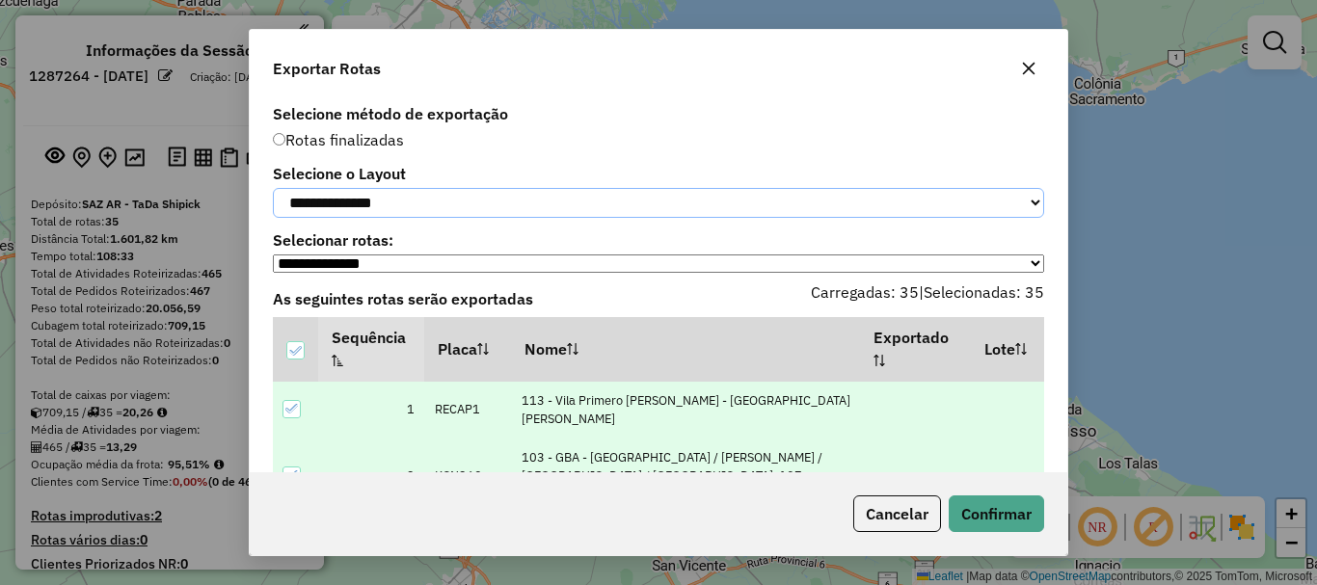
click at [426, 213] on select "**********" at bounding box center [658, 203] width 771 height 30
select select "*********"
click at [273, 188] on select "**********" at bounding box center [658, 203] width 771 height 30
click at [1007, 516] on button "Confirmar" at bounding box center [996, 514] width 95 height 37
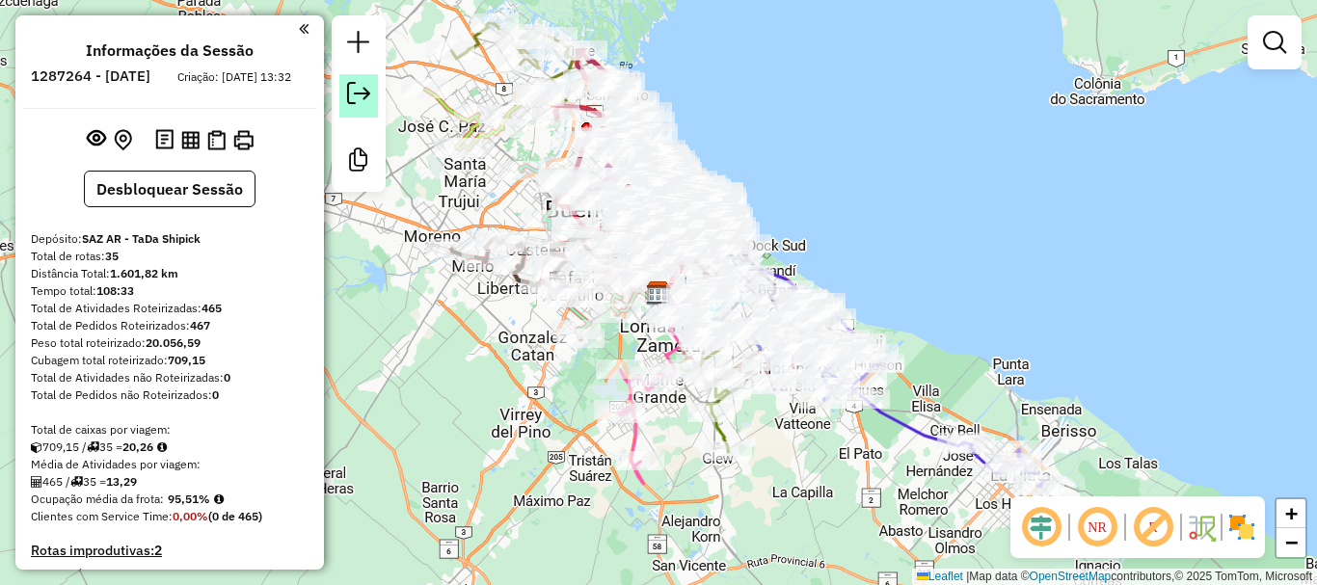
click at [358, 86] on em at bounding box center [358, 93] width 23 height 23
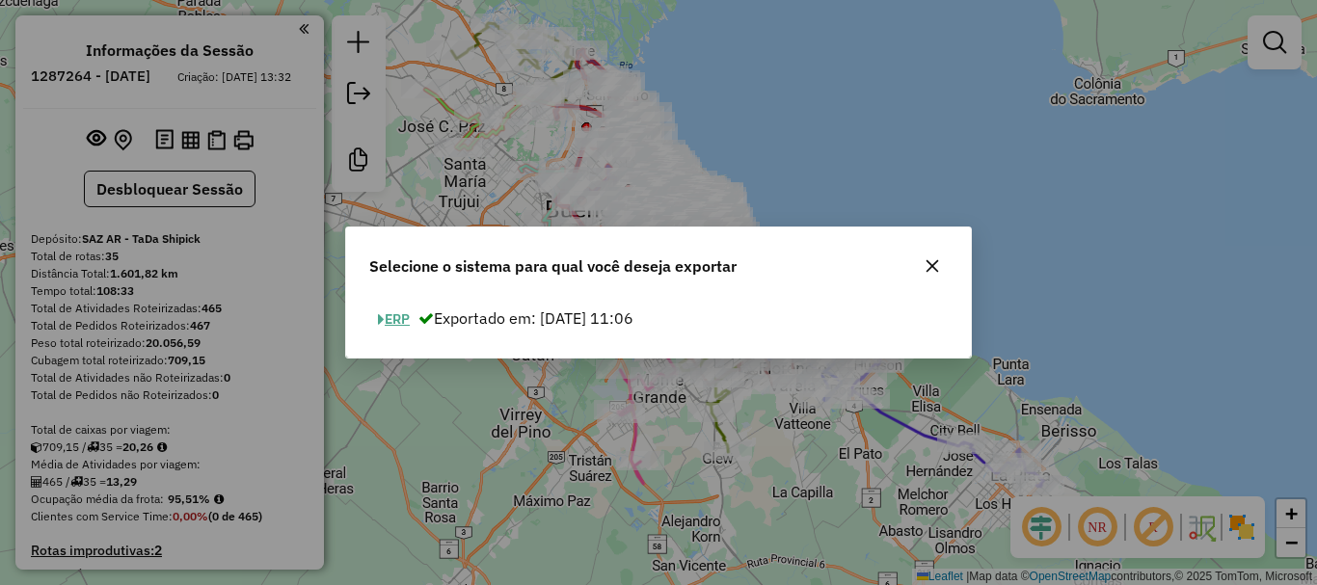
click at [384, 313] on span "button" at bounding box center [381, 319] width 7 height 13
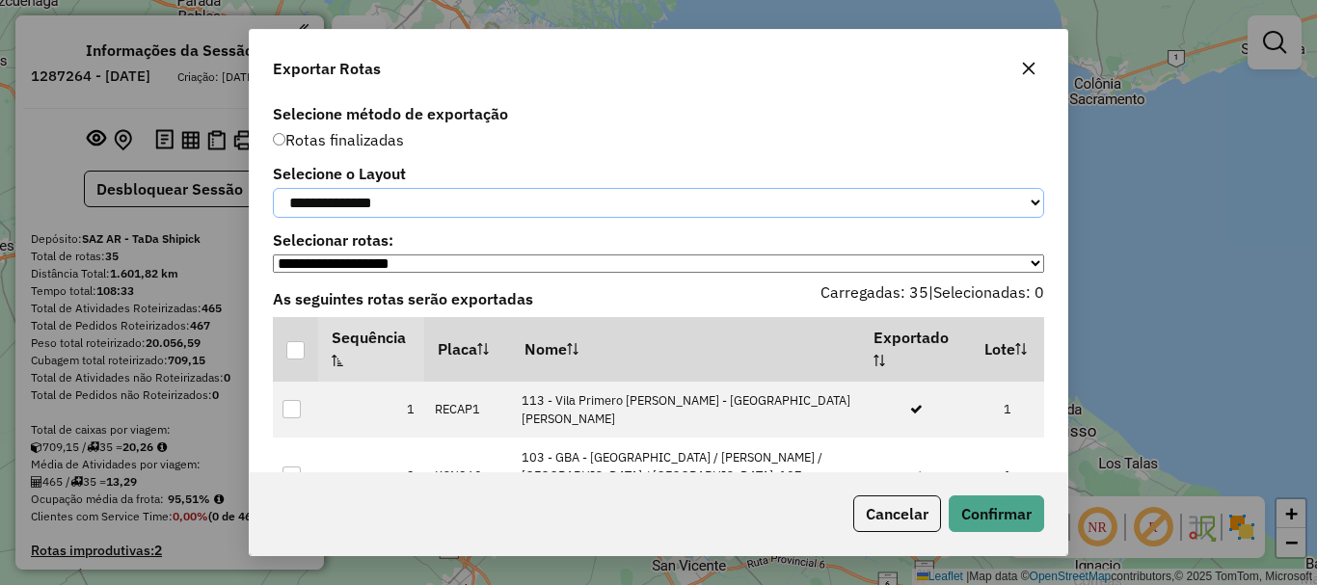
click at [417, 204] on select "**********" at bounding box center [658, 203] width 771 height 30
select select "*********"
click at [273, 188] on select "**********" at bounding box center [658, 203] width 771 height 30
click at [297, 358] on div at bounding box center [295, 350] width 18 height 18
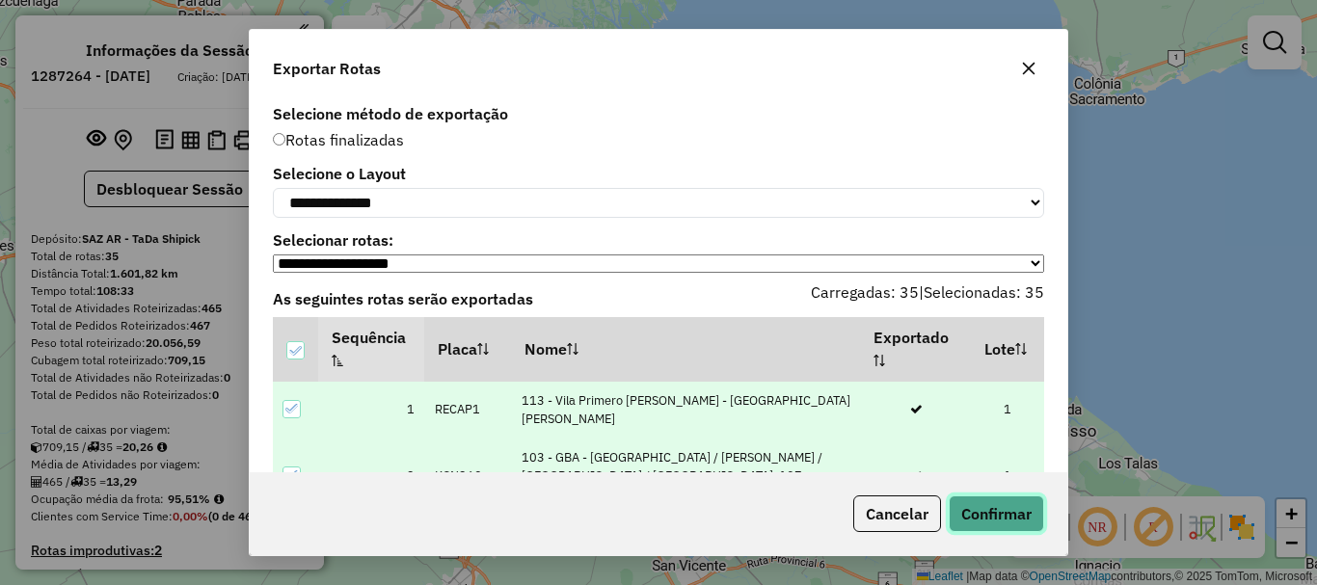
click at [1007, 513] on button "Confirmar" at bounding box center [996, 514] width 95 height 37
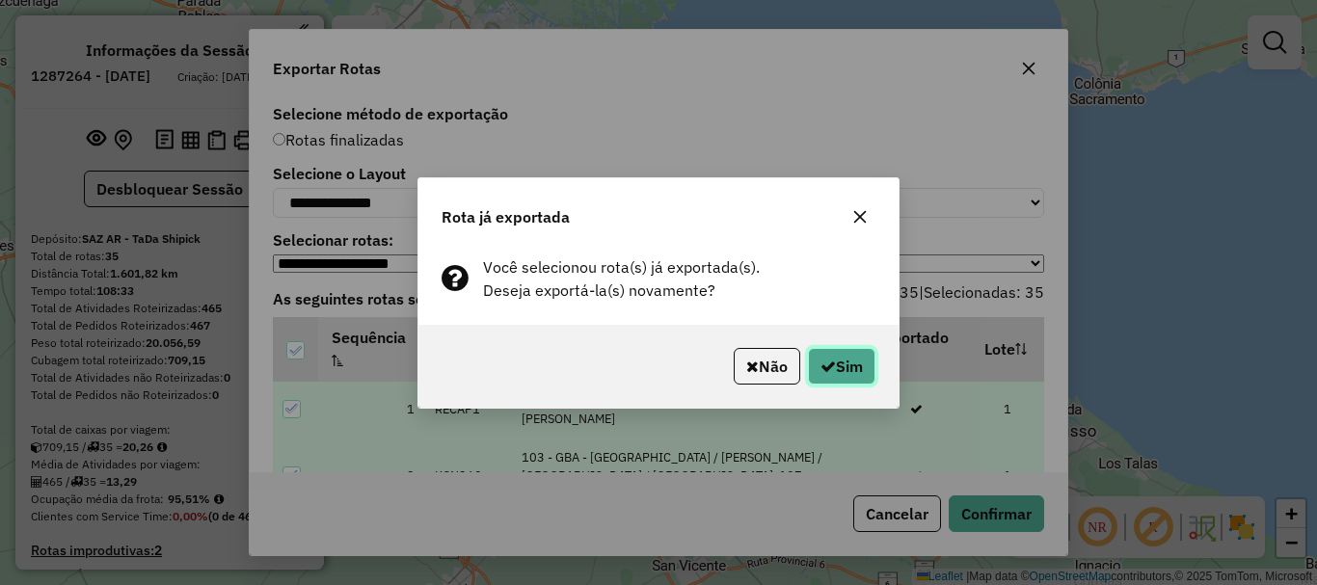
click at [834, 379] on button "Sim" at bounding box center [841, 366] width 67 height 37
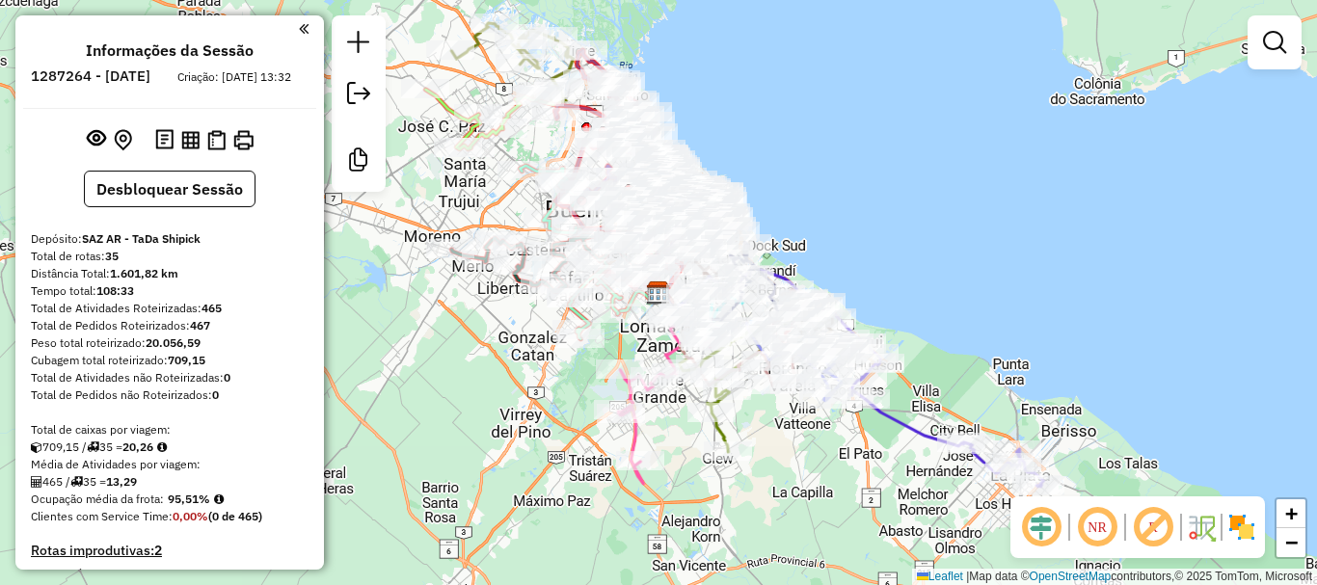
click at [189, 149] on img at bounding box center [190, 140] width 18 height 18
click at [212, 150] on img at bounding box center [216, 140] width 18 height 20
click at [246, 150] on img at bounding box center [243, 140] width 20 height 20
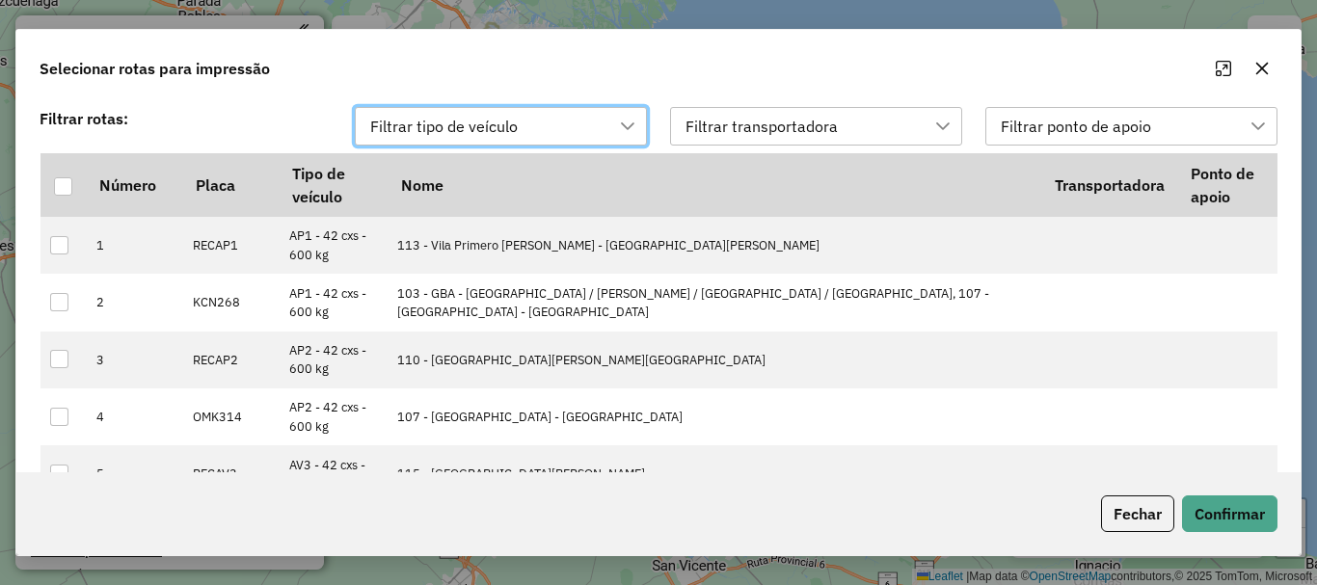
scroll to position [14, 88]
click at [61, 186] on div at bounding box center [63, 186] width 18 height 18
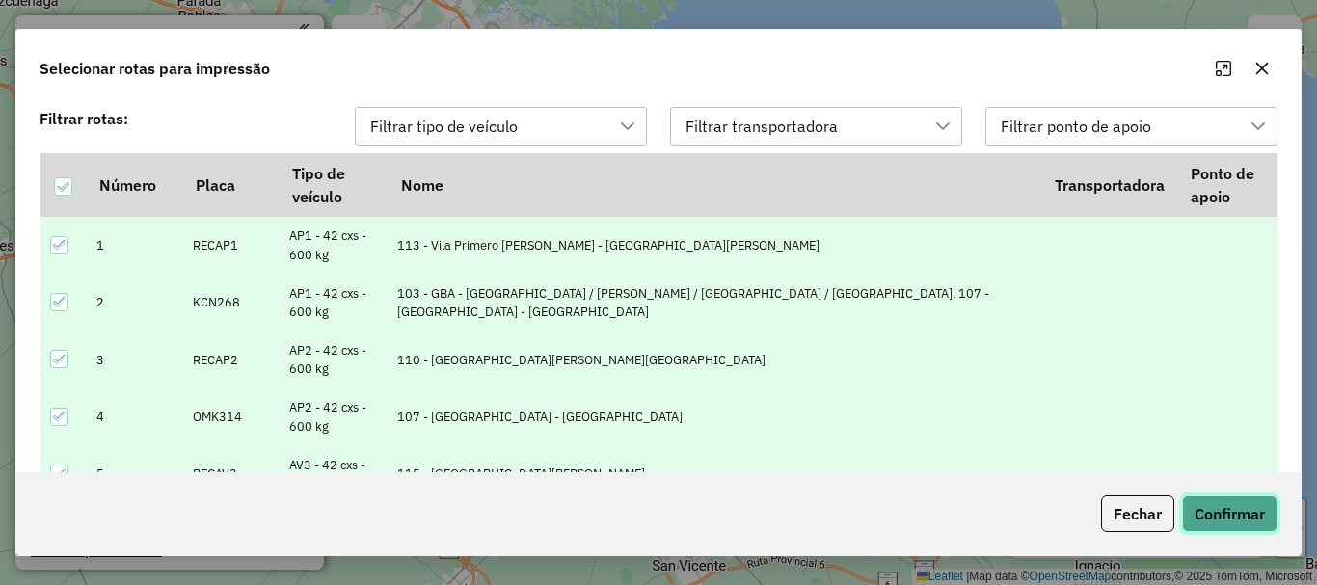
click at [1227, 516] on button "Confirmar" at bounding box center [1229, 514] width 95 height 37
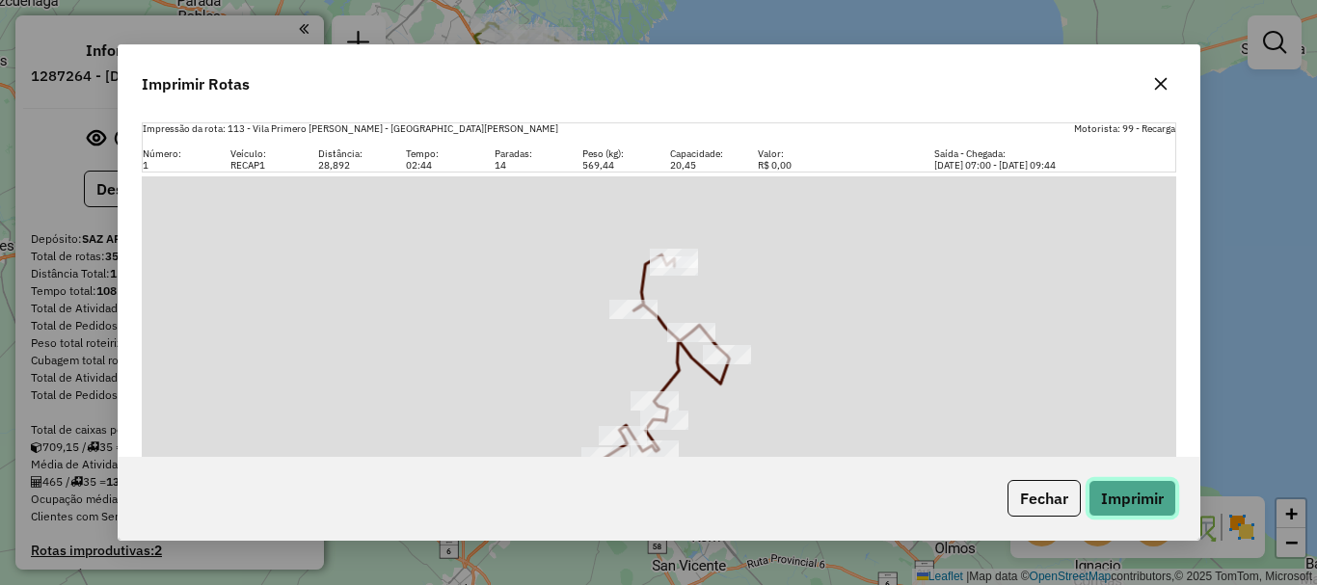
click at [1156, 505] on button "Imprimir" at bounding box center [1133, 498] width 88 height 37
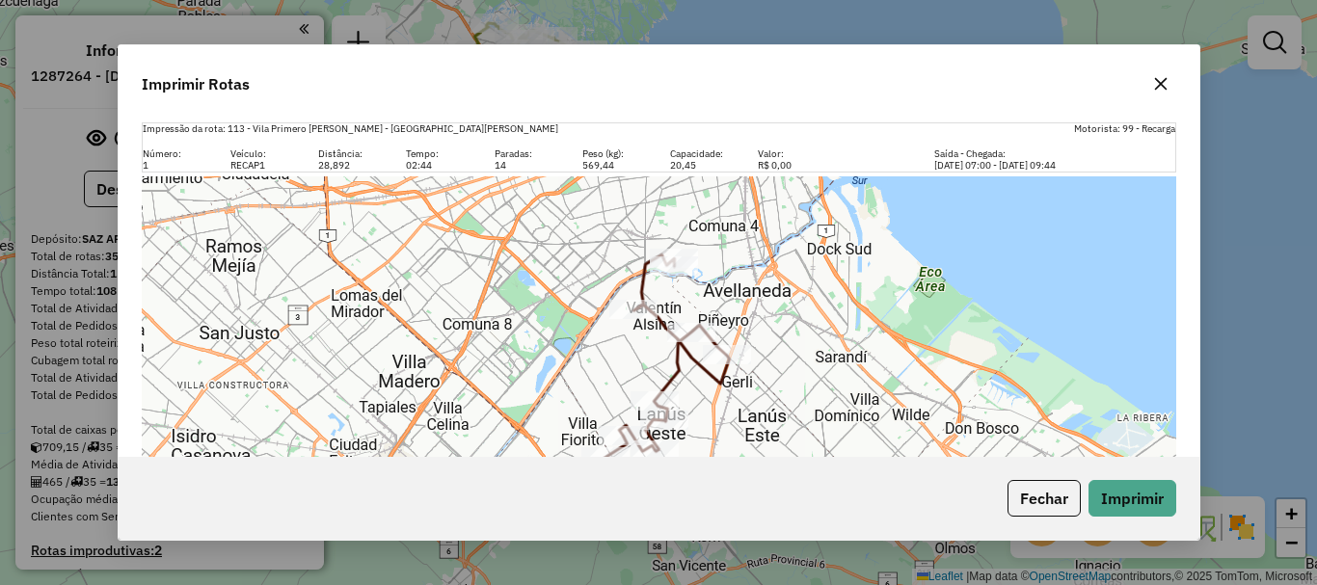
drag, startPoint x: 1053, startPoint y: 495, endPoint x: 710, endPoint y: 289, distance: 400.0
click at [1053, 495] on button "Fechar" at bounding box center [1044, 498] width 73 height 37
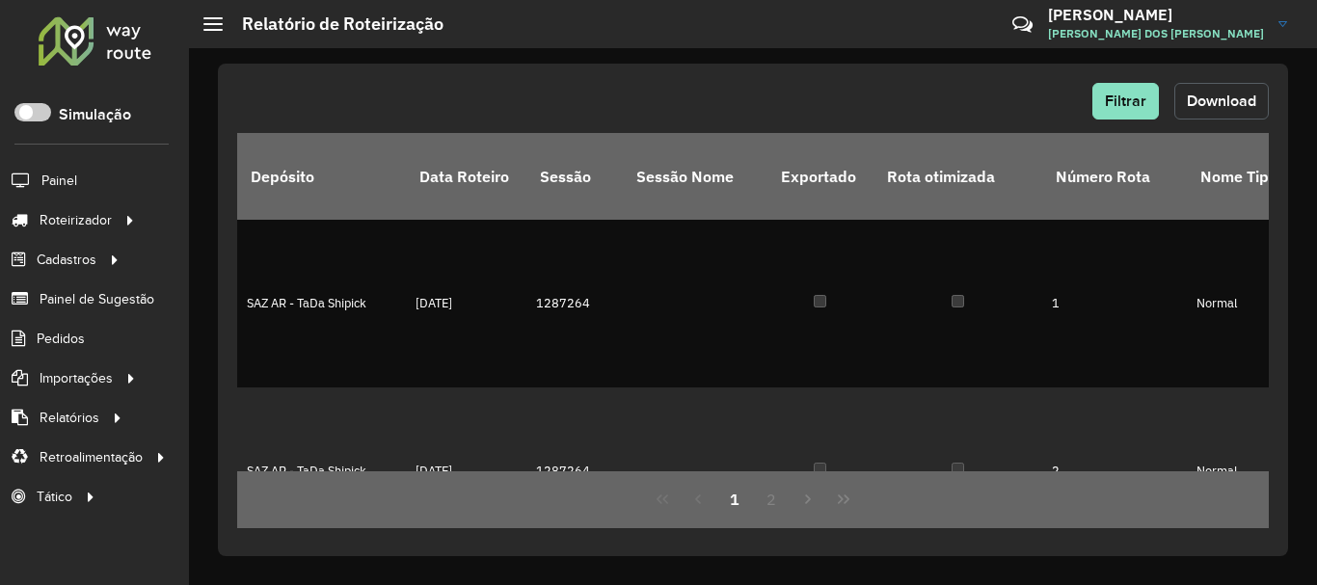
click at [1199, 88] on button "Download" at bounding box center [1221, 101] width 94 height 37
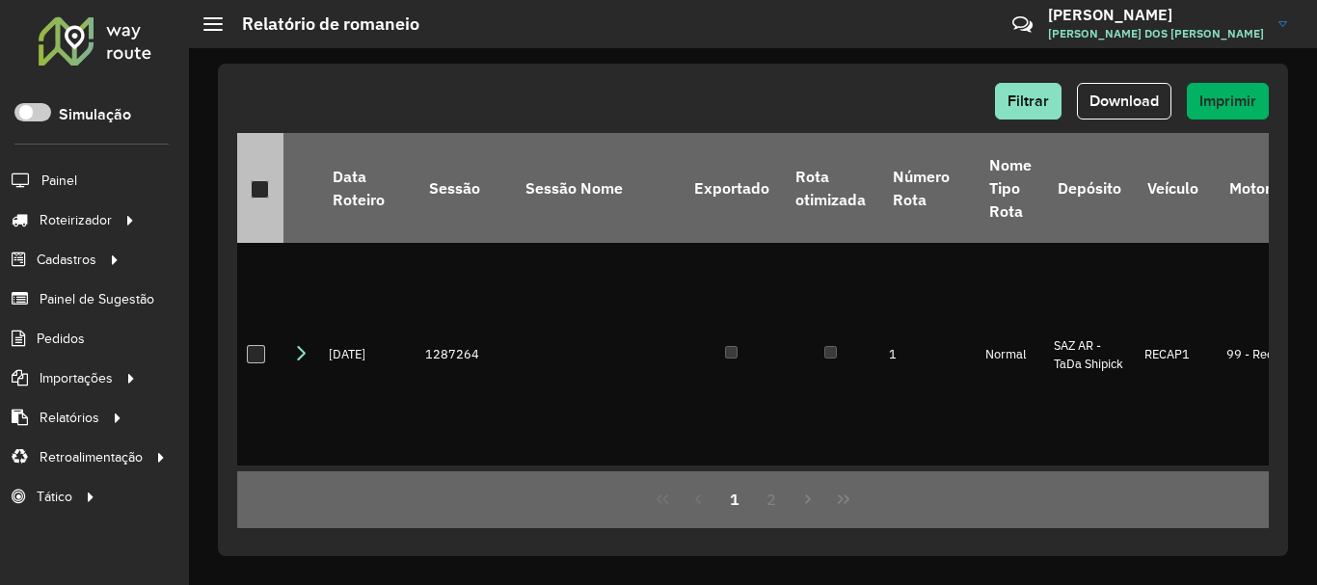
click at [267, 181] on div at bounding box center [260, 189] width 18 height 18
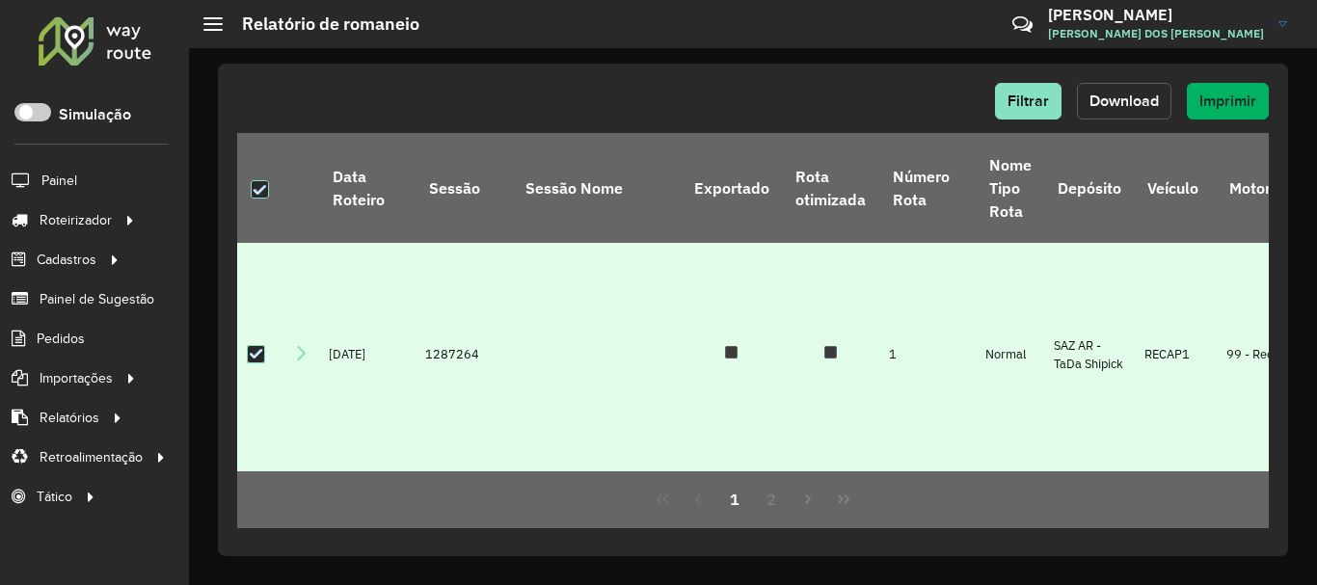
click at [1123, 100] on span "Download" at bounding box center [1124, 101] width 69 height 16
